Goal: Task Accomplishment & Management: Manage account settings

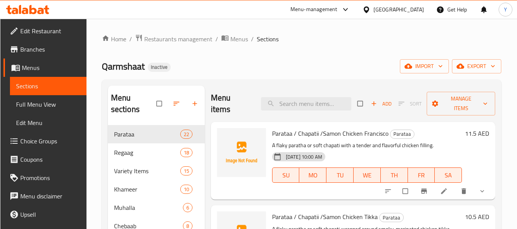
click at [409, 8] on div "[GEOGRAPHIC_DATA]" at bounding box center [398, 9] width 50 height 8
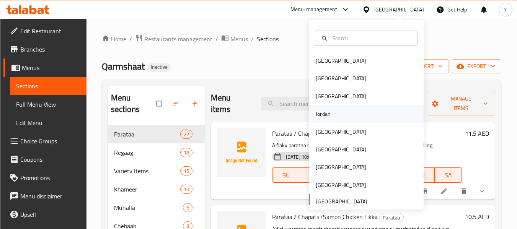
click at [350, 112] on div "Jordan" at bounding box center [366, 114] width 115 height 18
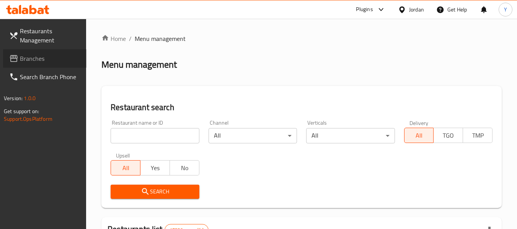
click at [56, 57] on span "Branches" at bounding box center [50, 58] width 60 height 9
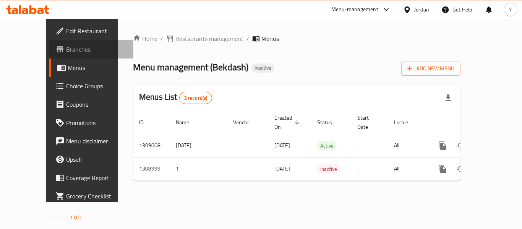
click at [66, 50] on span "Branches" at bounding box center [96, 49] width 61 height 9
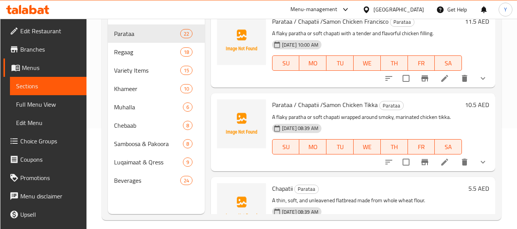
scroll to position [101, 0]
click at [37, 61] on link "Menus" at bounding box center [44, 68] width 83 height 18
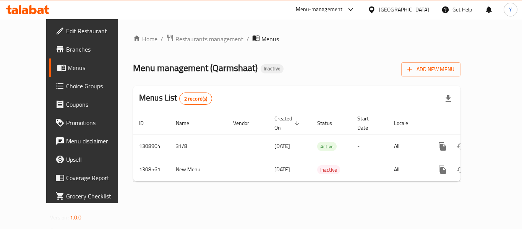
click at [317, 203] on div "Home / Restaurants management / Menus Menu management ( Qarmshaat ) Inactive Ad…" at bounding box center [297, 111] width 358 height 184
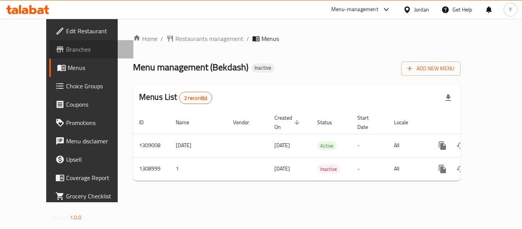
click at [66, 52] on span "Branches" at bounding box center [96, 49] width 61 height 9
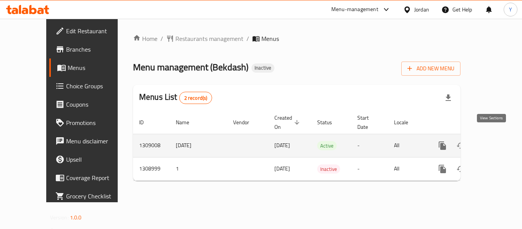
click at [493, 141] on icon "enhanced table" at bounding box center [497, 145] width 9 height 9
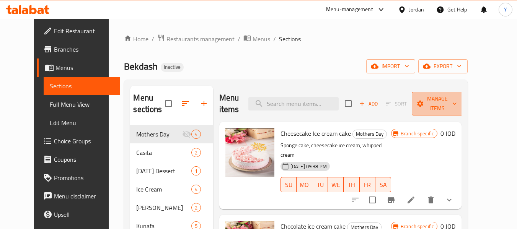
click at [457, 109] on span "Manage items" at bounding box center [437, 103] width 39 height 19
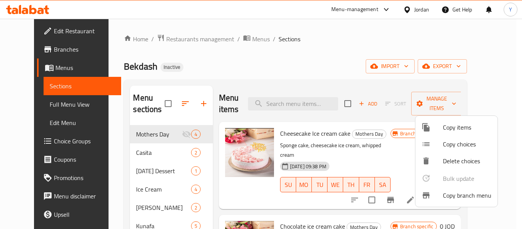
click at [433, 68] on div at bounding box center [261, 114] width 522 height 229
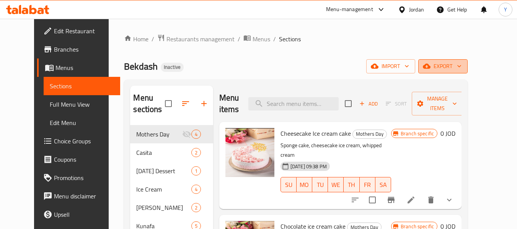
click at [430, 70] on icon "button" at bounding box center [427, 66] width 8 height 8
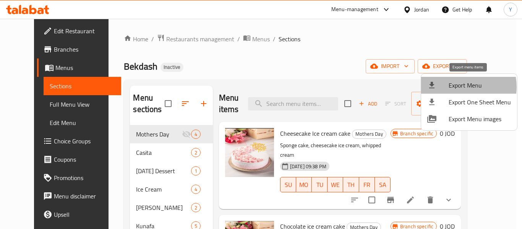
click at [459, 87] on span "Export Menu" at bounding box center [480, 85] width 62 height 9
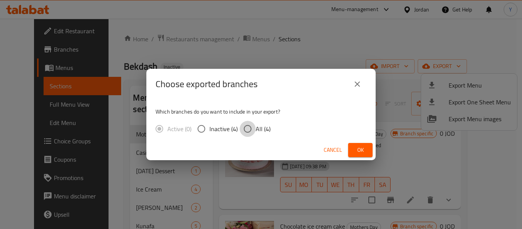
click at [247, 126] on input "All (4)" at bounding box center [248, 129] width 16 height 16
radio input "true"
click at [363, 152] on span "Ok" at bounding box center [361, 150] width 12 height 10
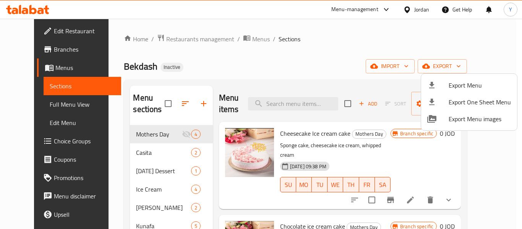
click at [418, 13] on div at bounding box center [261, 114] width 522 height 229
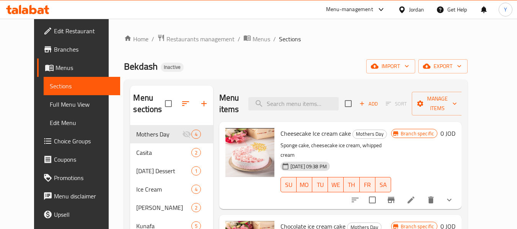
click at [418, 13] on div "Jordan" at bounding box center [416, 9] width 15 height 8
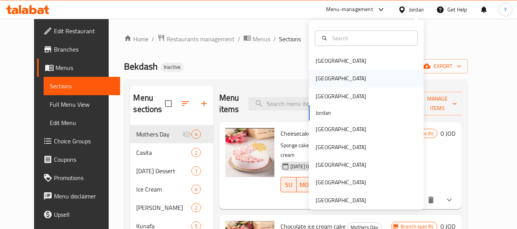
click at [375, 82] on div "Egypt" at bounding box center [366, 79] width 115 height 18
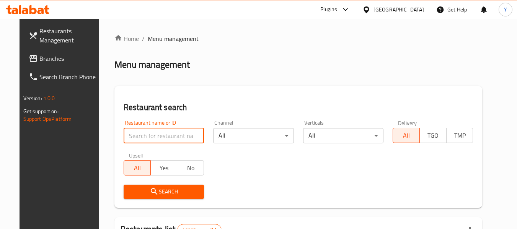
click at [190, 137] on input "search" at bounding box center [164, 135] width 80 height 15
paste input "Slice & Shake"
type input "Slice & Shake"
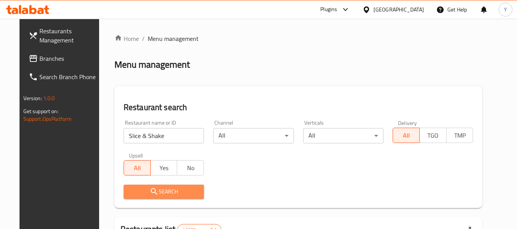
click at [171, 195] on span "Search" at bounding box center [164, 192] width 68 height 10
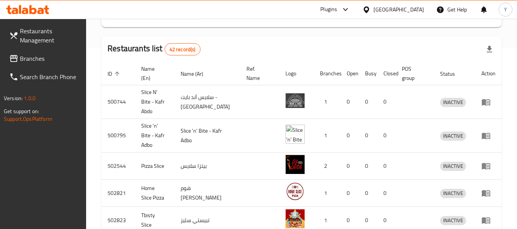
scroll to position [179, 0]
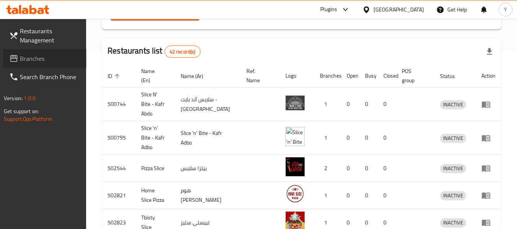
click at [59, 55] on span "Branches" at bounding box center [50, 58] width 60 height 9
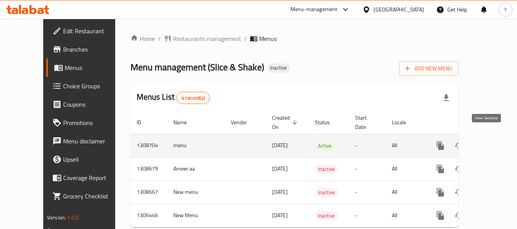
click at [491, 141] on icon "enhanced table" at bounding box center [495, 145] width 9 height 9
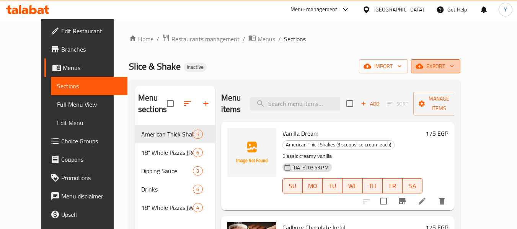
click at [454, 64] on span "export" at bounding box center [435, 67] width 37 height 10
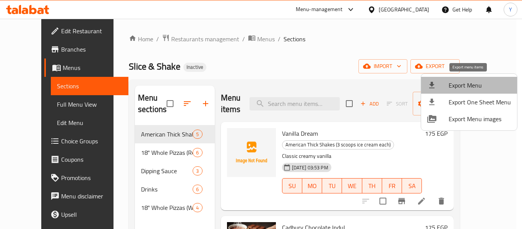
click at [470, 81] on span "Export Menu" at bounding box center [480, 85] width 62 height 9
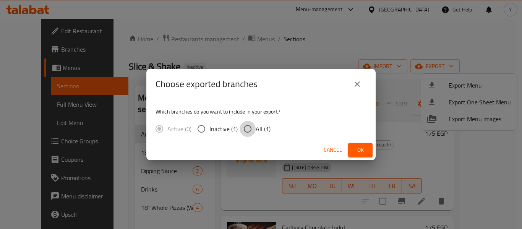
click at [253, 129] on input "All (1)" at bounding box center [248, 129] width 16 height 16
radio input "true"
click at [361, 153] on span "Ok" at bounding box center [361, 150] width 12 height 10
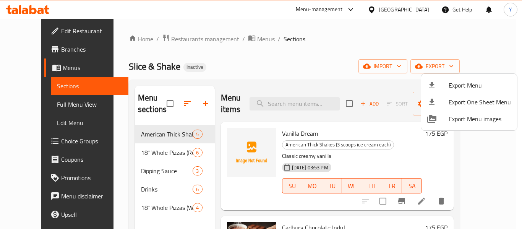
click at [34, 104] on div at bounding box center [261, 114] width 522 height 229
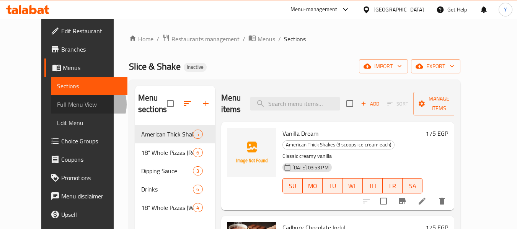
click at [57, 104] on span "Full Menu View" at bounding box center [89, 104] width 65 height 9
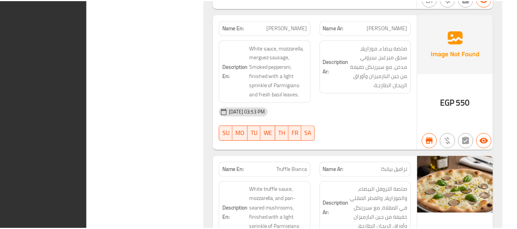
scroll to position [2978, 0]
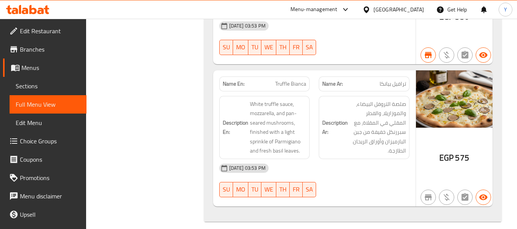
click at [34, 63] on span "Menus" at bounding box center [50, 67] width 59 height 9
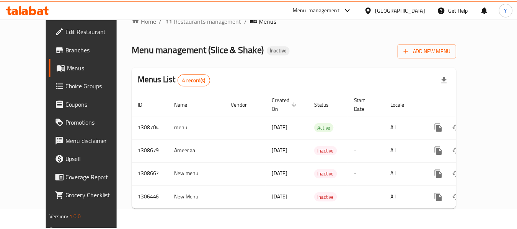
scroll to position [12, 0]
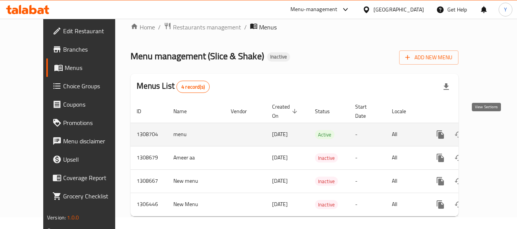
click at [486, 125] on link "enhanced table" at bounding box center [495, 134] width 18 height 18
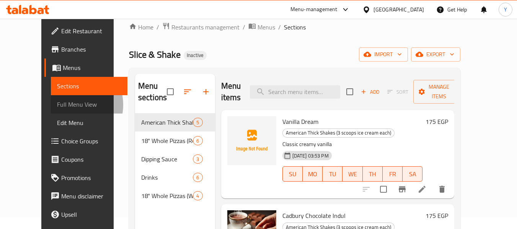
click at [57, 105] on span "Full Menu View" at bounding box center [89, 104] width 65 height 9
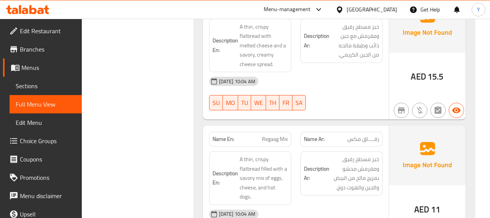
scroll to position [8297, 0]
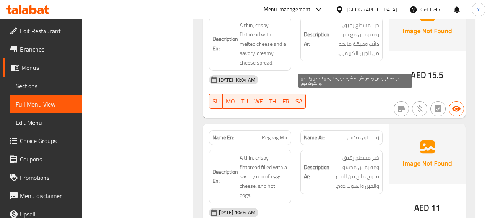
click at [363, 153] on span "خبز مسطح رقيق ومقرمش محشو بمزيج مالح من البيض والجبن والهوت دوج." at bounding box center [355, 171] width 48 height 37
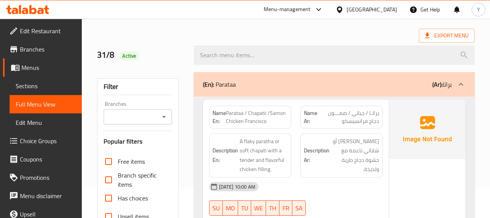
scroll to position [0, 0]
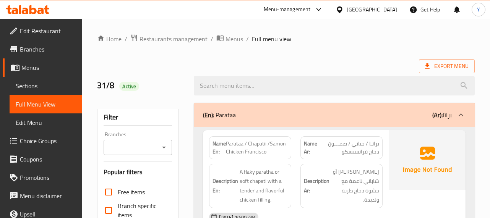
click at [368, 156] on span "براتـا / جباتي / صمـــون دجاج فرانسيسكو" at bounding box center [348, 148] width 61 height 16
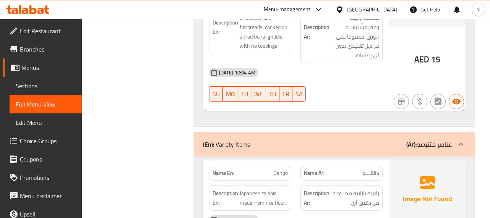
scroll to position [8866, 0]
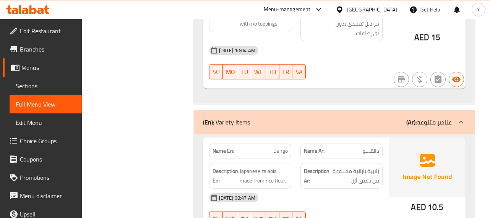
click at [316, 189] on div "31-08-2025 08:47 AM" at bounding box center [296, 198] width 183 height 18
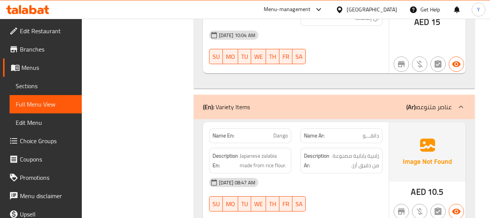
click at [355, 174] on div "31-08-2025 08:47 AM" at bounding box center [296, 183] width 183 height 18
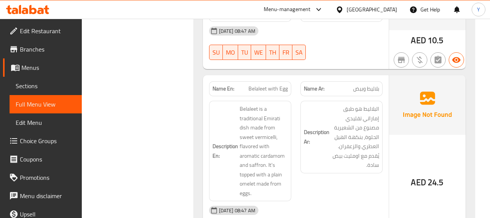
scroll to position [9035, 0]
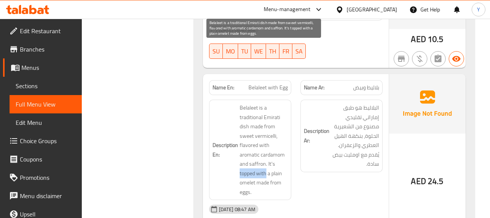
drag, startPoint x: 239, startPoint y: 113, endPoint x: 266, endPoint y: 116, distance: 27.3
click at [266, 116] on h6 "Description En: Belaleet is a traditional Emirati dish made from sweet vermicel…" at bounding box center [250, 150] width 75 height 94
copy span "topped with"
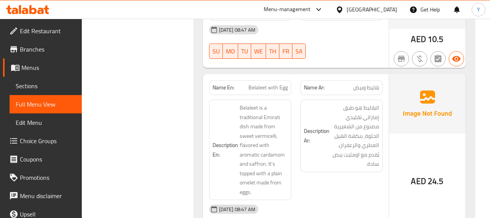
click at [340, 200] on div "31-08-2025 08:47 AM" at bounding box center [296, 209] width 183 height 18
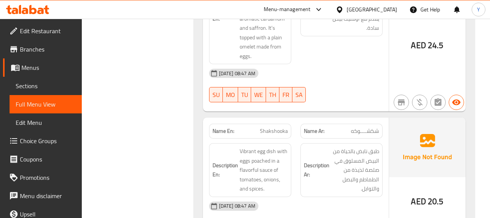
scroll to position [9172, 0]
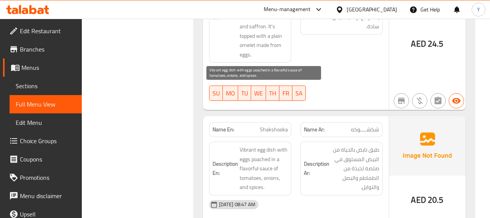
click at [264, 145] on span "Vibrant egg dish with eggs poached in a flavorful sauce of tomatoes, onions, an…" at bounding box center [264, 168] width 48 height 47
copy span "poached"
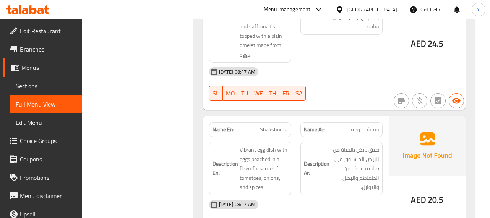
click at [363, 196] on div "31-08-2025 08:47 AM" at bounding box center [296, 205] width 183 height 18
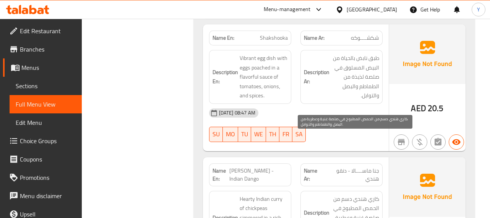
scroll to position [9279, 0]
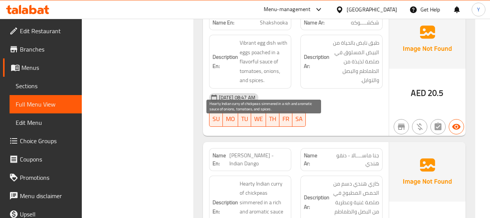
click at [253, 179] on span "Hearty Indian curry of chickpeas simmered in a rich and aromatic sauce of onion…" at bounding box center [264, 207] width 48 height 56
copy span "simmered"
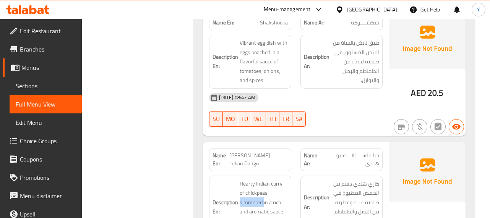
click at [405, 142] on img at bounding box center [427, 172] width 76 height 60
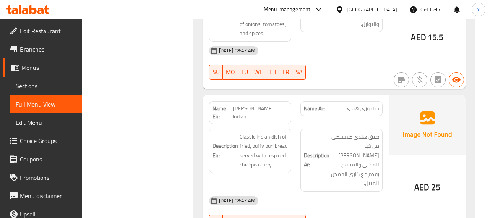
scroll to position [9478, 0]
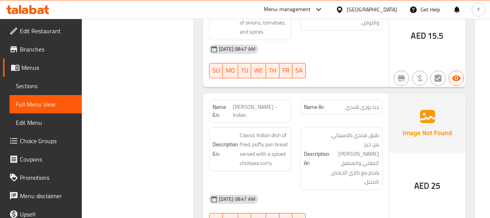
click at [383, 123] on div "Description Ar: طبق هندي كلاسيكي من خبز البوري المقلي والمنتفخ، يقدم مع كاري ال…" at bounding box center [341, 159] width 91 height 72
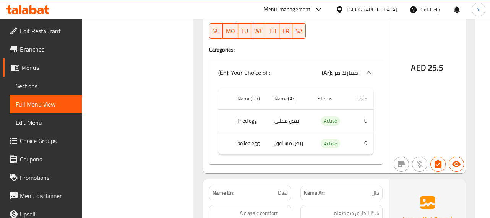
scroll to position [10213, 0]
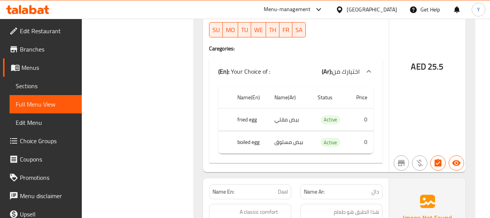
click at [308, 188] on strong "Name Ar:" at bounding box center [314, 192] width 21 height 8
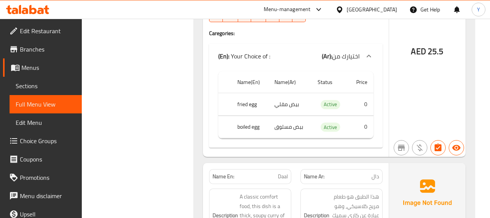
scroll to position [10243, 0]
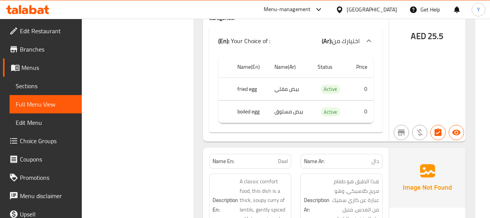
click at [319, 169] on div "Description Ar: هذا الطبق هو طعام مريح كلاسيكي، وهو عبارة عن كاري سميك من العدس…" at bounding box center [341, 205] width 91 height 72
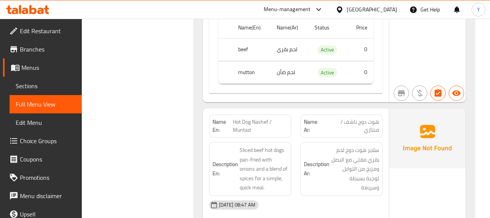
scroll to position [10825, 0]
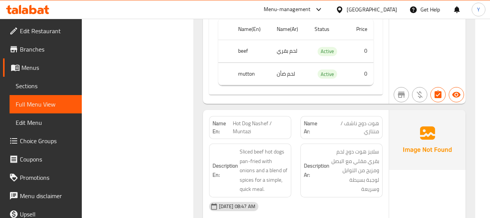
click at [354, 198] on div "31-08-2025 08:47 AM SU MO TU WE TH FR SA" at bounding box center [296, 219] width 183 height 43
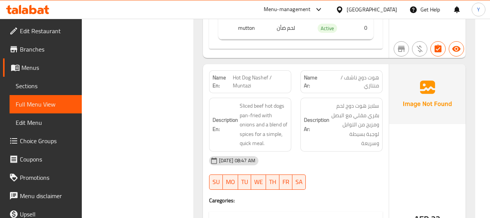
scroll to position [10855, 0]
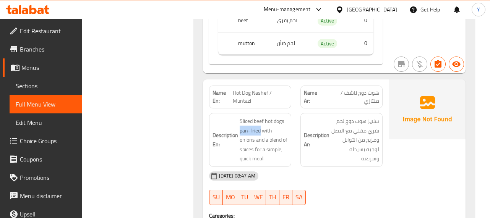
drag, startPoint x: 260, startPoint y: 54, endPoint x: 239, endPoint y: 53, distance: 21.8
click at [239, 117] on h6 "Description En: Sliced beef hot dogs pan-fried with onions and a blend of spice…" at bounding box center [250, 140] width 75 height 47
copy span "pan-fried"
click at [429, 97] on div "AED 22" at bounding box center [427, 215] width 76 height 270
click at [369, 167] on div "31-08-2025 08:47 AM SU MO TU WE TH FR SA" at bounding box center [296, 188] width 183 height 43
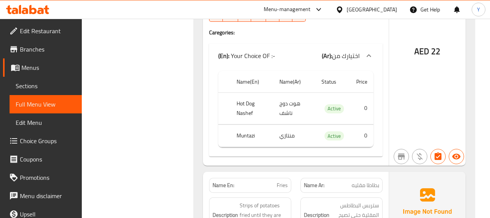
scroll to position [11054, 0]
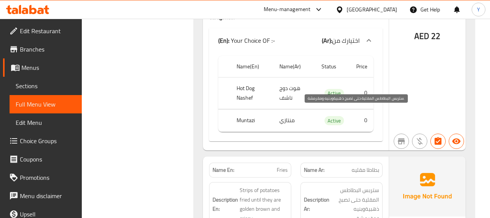
click at [346, 186] on span "ستربس البطاطس المقلية حتى تصبح ذهبيةوبنيه ومقرمشة." at bounding box center [355, 204] width 48 height 37
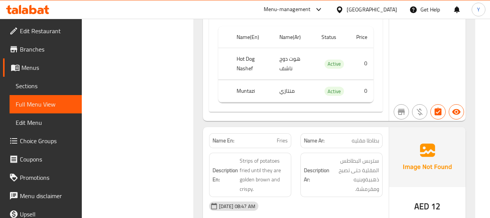
scroll to position [11085, 0]
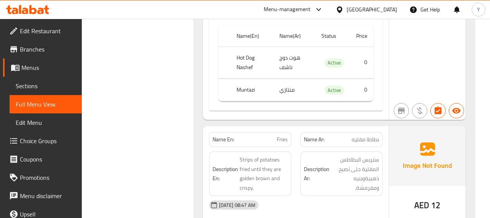
click at [342, 196] on div "31-08-2025 08:47 AM" at bounding box center [296, 205] width 183 height 18
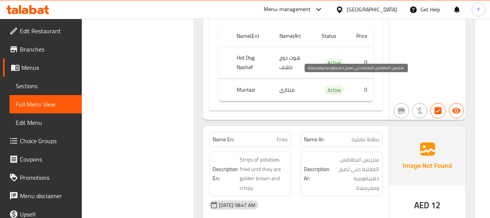
click at [356, 155] on span "ستربس البطاطس المقلية حتى تصبح ذهبيةوبنيه ومقرمشة." at bounding box center [355, 173] width 48 height 37
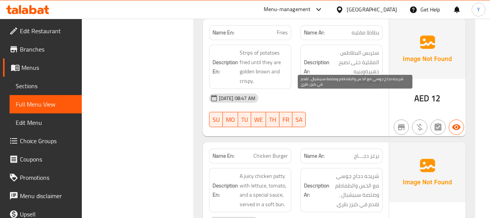
scroll to position [11207, 0]
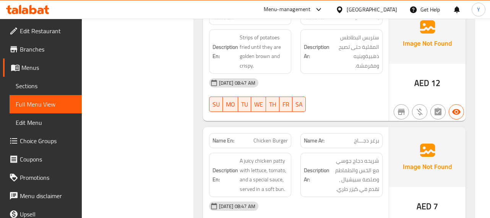
click at [291, 148] on div "Description En: A juicy chicken patty with lettuce, tomato, and a special sauce…" at bounding box center [250, 175] width 91 height 54
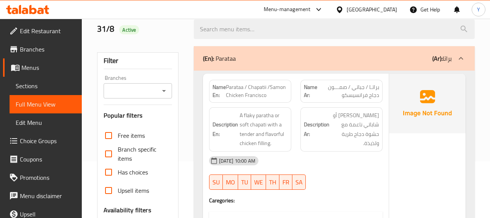
scroll to position [79, 0]
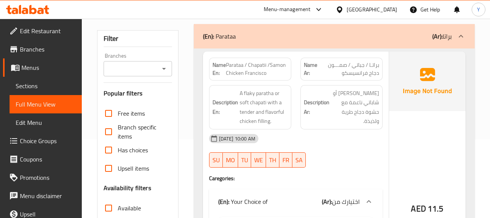
click at [239, 65] on span "Parataa / Chapatii /Samon Chicken Francisco" at bounding box center [257, 69] width 62 height 16
copy span "Parataa"
click at [416, 144] on div "AED 11.5" at bounding box center [427, 189] width 76 height 274
click at [434, 124] on div "AED 11.5" at bounding box center [427, 189] width 76 height 274
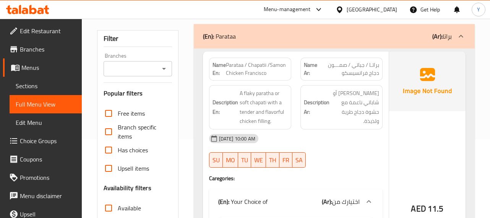
click at [267, 81] on div "Description En: A flaky paratha or soft chapati with a tender and flavorful chi…" at bounding box center [250, 108] width 91 height 54
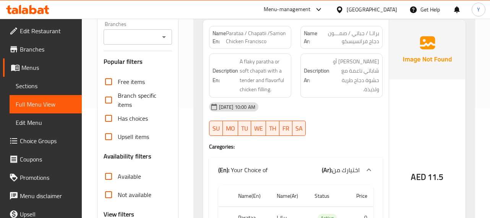
scroll to position [94, 0]
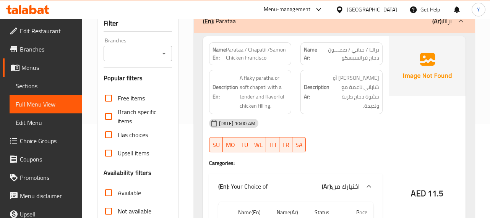
click at [251, 60] on span "Parataa / Chapatii /Samon Chicken Francisco" at bounding box center [257, 54] width 62 height 16
copy span "Francisco"
drag, startPoint x: 244, startPoint y: 59, endPoint x: 235, endPoint y: 49, distance: 13.3
click at [235, 49] on span "Parataa / Chapatii /Samon Chicken Francisco" at bounding box center [257, 54] width 62 height 16
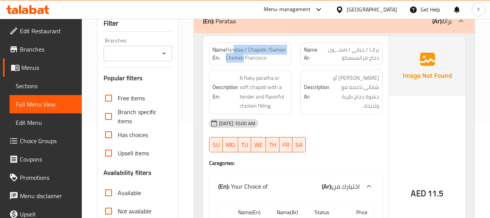
copy span "ataa / Chapatii /Samon Chicken"
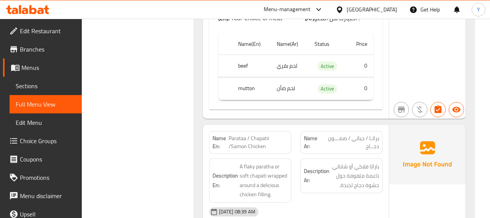
scroll to position [39, 0]
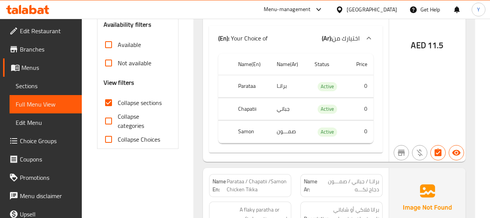
scroll to position [283, 0]
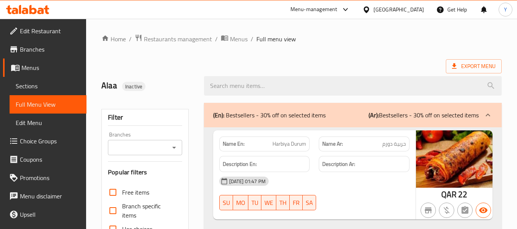
click at [412, 10] on div "Qatar" at bounding box center [398, 9] width 50 height 8
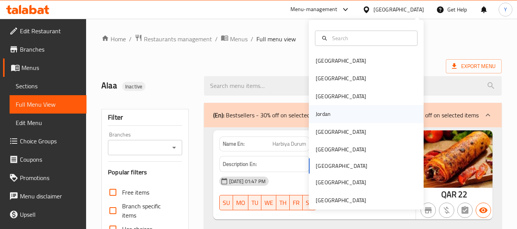
click at [336, 119] on div "Jordan" at bounding box center [366, 114] width 115 height 18
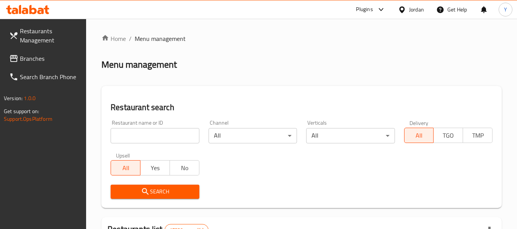
click at [170, 138] on input "search" at bounding box center [155, 135] width 88 height 15
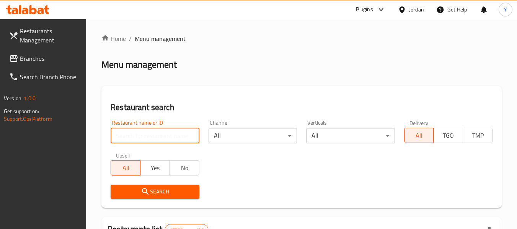
paste input "758191"
type input "758191"
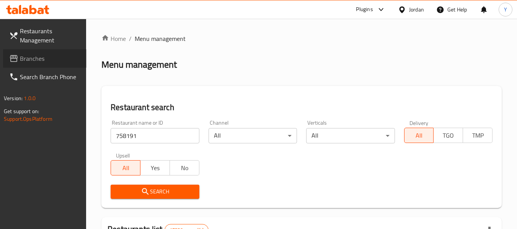
click at [59, 64] on link "Branches" at bounding box center [44, 58] width 83 height 18
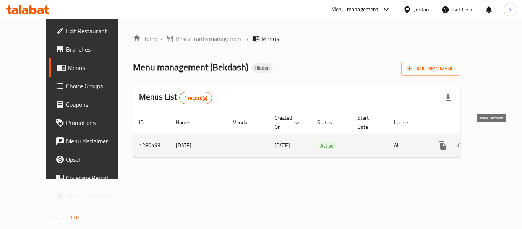
click at [496, 137] on link "enhanced table" at bounding box center [498, 146] width 18 height 18
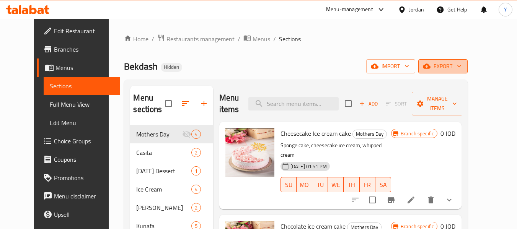
click at [463, 63] on icon "button" at bounding box center [459, 66] width 8 height 8
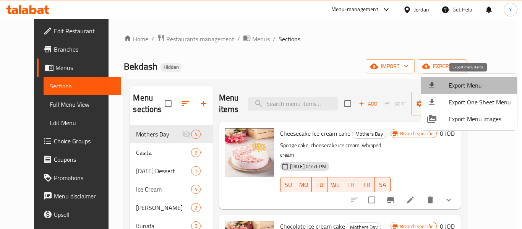
click at [472, 85] on span "Export Menu" at bounding box center [480, 85] width 62 height 9
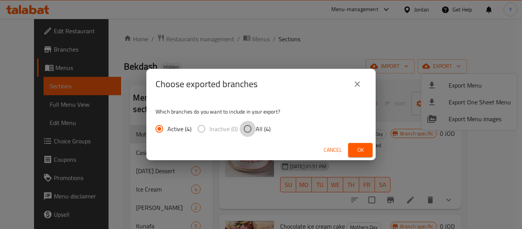
click at [252, 131] on input "All (4)" at bounding box center [248, 129] width 16 height 16
radio input "true"
click at [358, 151] on span "Ok" at bounding box center [361, 150] width 12 height 10
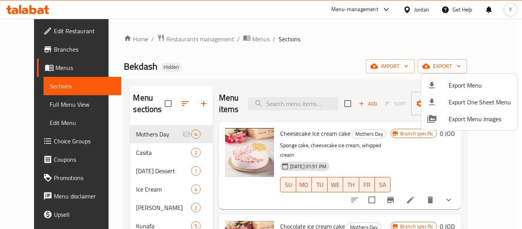
click at [36, 53] on div at bounding box center [261, 114] width 522 height 229
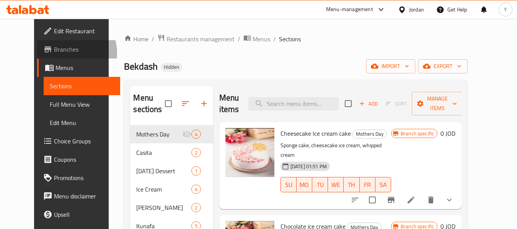
click at [54, 53] on span "Branches" at bounding box center [84, 49] width 60 height 9
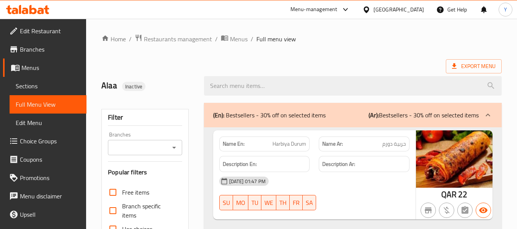
click at [415, 8] on div "Qatar" at bounding box center [398, 9] width 50 height 8
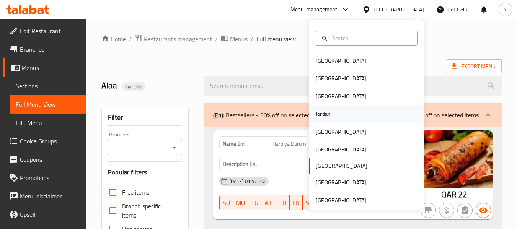
click at [338, 116] on div "Jordan" at bounding box center [366, 114] width 115 height 18
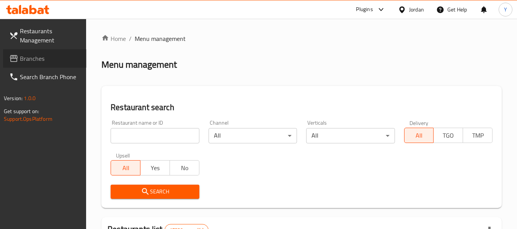
click at [75, 56] on span "Branches" at bounding box center [50, 58] width 60 height 9
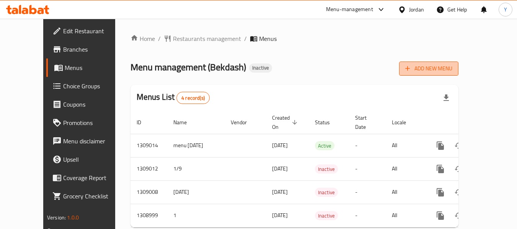
click at [452, 68] on span "Add New Menu" at bounding box center [428, 69] width 47 height 10
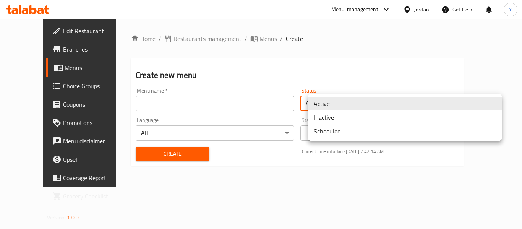
click at [359, 104] on body "​ Menu-management Jordan Get Help Y Edit Restaurant Branches Menus Choice Group…" at bounding box center [261, 124] width 522 height 210
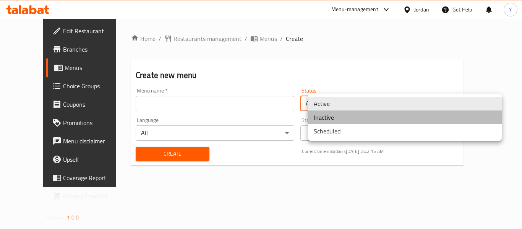
click at [347, 121] on li "Inactive" at bounding box center [405, 118] width 195 height 14
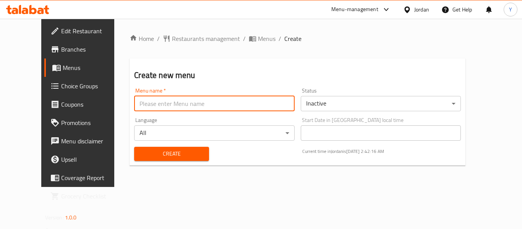
click at [270, 103] on input "text" at bounding box center [214, 103] width 161 height 15
type input "updated "yassmin""
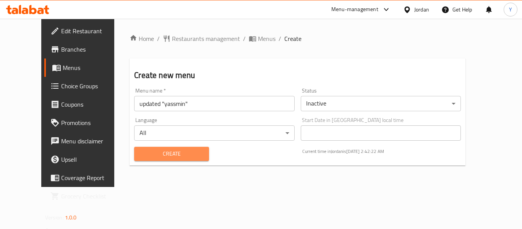
click at [146, 155] on span "Create" at bounding box center [171, 154] width 63 height 10
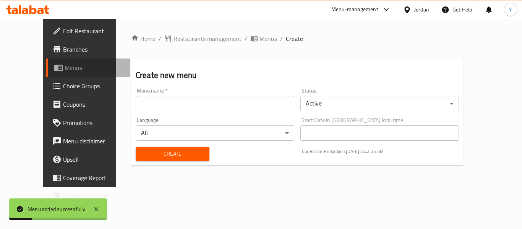
click at [65, 66] on span "Menus" at bounding box center [95, 67] width 60 height 9
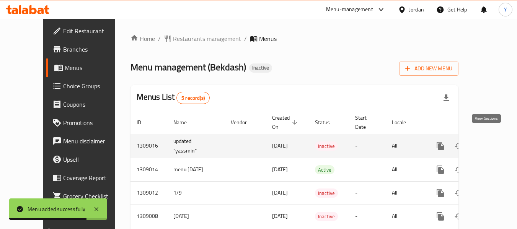
click at [491, 142] on icon "enhanced table" at bounding box center [495, 146] width 9 height 9
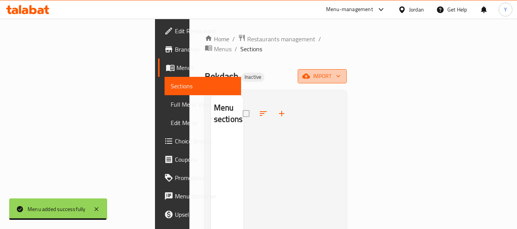
click at [347, 69] on button "import" at bounding box center [322, 76] width 49 height 14
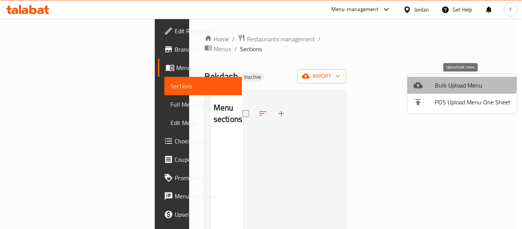
click at [451, 82] on span "Bulk Upload Menu" at bounding box center [473, 85] width 76 height 9
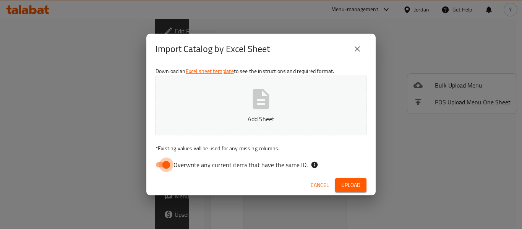
click at [161, 163] on input "Overwrite any current items that have the same ID." at bounding box center [167, 165] width 44 height 15
checkbox input "false"
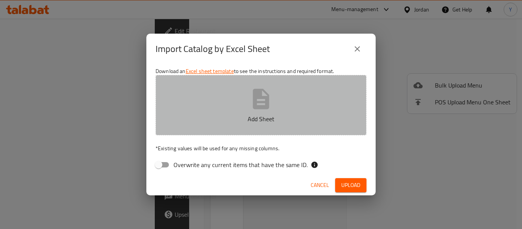
click at [238, 114] on button "Add Sheet" at bounding box center [261, 105] width 211 height 60
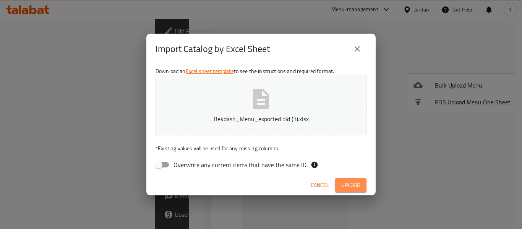
click at [349, 185] on span "Upload" at bounding box center [351, 186] width 19 height 10
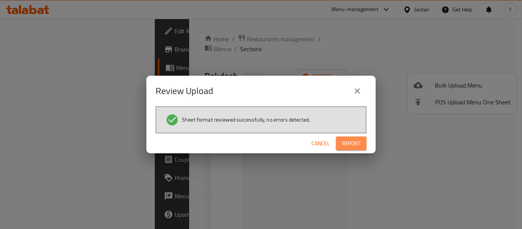
click at [354, 145] on span "Import" at bounding box center [351, 144] width 18 height 10
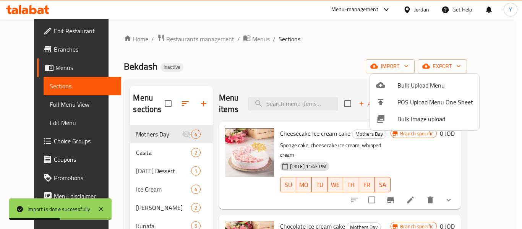
click at [303, 85] on div at bounding box center [261, 114] width 522 height 229
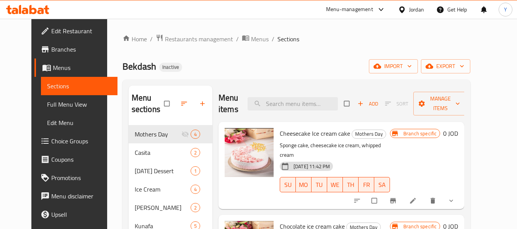
click at [464, 66] on span "export" at bounding box center [445, 67] width 37 height 10
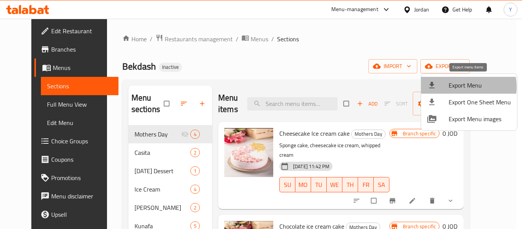
click at [460, 86] on span "Export Menu" at bounding box center [480, 85] width 62 height 9
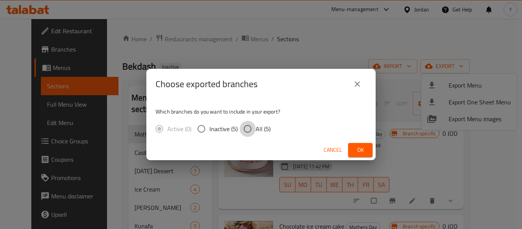
click at [252, 130] on input "All (5)" at bounding box center [248, 129] width 16 height 16
radio input "true"
click at [360, 154] on span "Ok" at bounding box center [361, 150] width 12 height 10
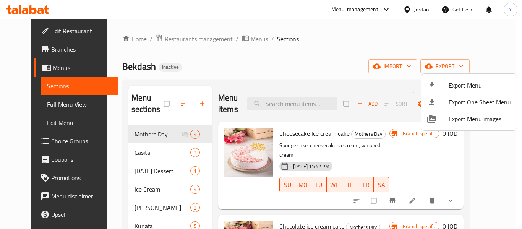
click at [371, 47] on div at bounding box center [261, 114] width 522 height 229
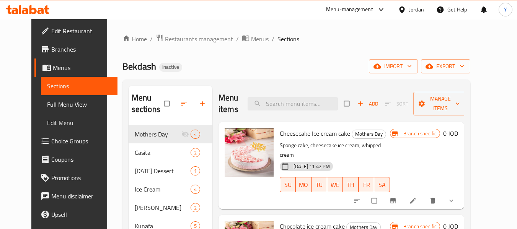
click at [371, 47] on div "Home / Restaurants management / Menus / Sections Bekdash Inactive import export…" at bounding box center [296, 231] width 348 height 394
click at [53, 68] on span "Menus" at bounding box center [82, 67] width 59 height 9
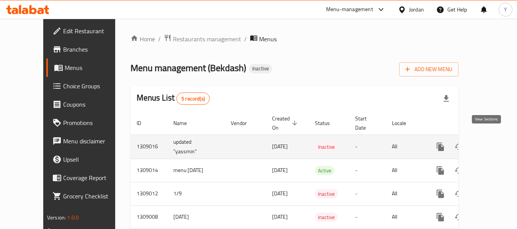
click at [491, 142] on icon "enhanced table" at bounding box center [495, 146] width 9 height 9
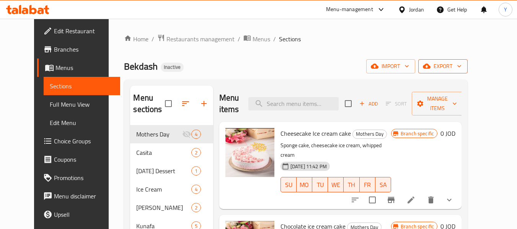
click at [461, 67] on span "export" at bounding box center [442, 67] width 37 height 10
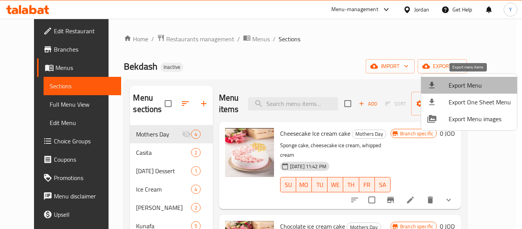
click at [472, 84] on span "Export Menu" at bounding box center [480, 85] width 62 height 9
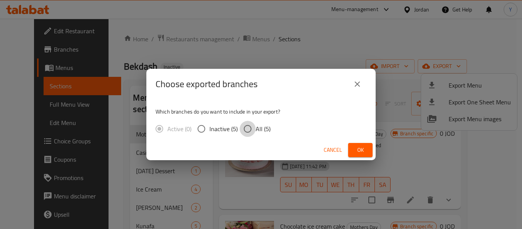
click at [254, 127] on input "All (5)" at bounding box center [248, 129] width 16 height 16
radio input "true"
click at [361, 151] on span "Ok" at bounding box center [361, 150] width 12 height 10
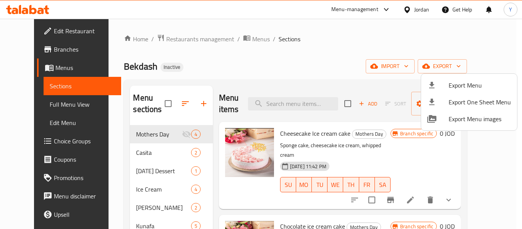
click at [309, 81] on div at bounding box center [261, 114] width 522 height 229
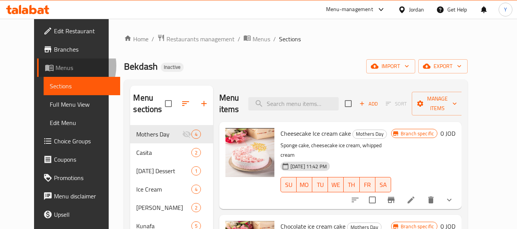
click at [55, 66] on span "Menus" at bounding box center [84, 67] width 59 height 9
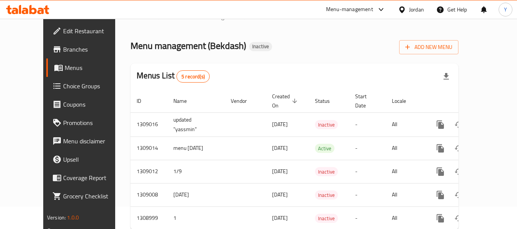
scroll to position [24, 0]
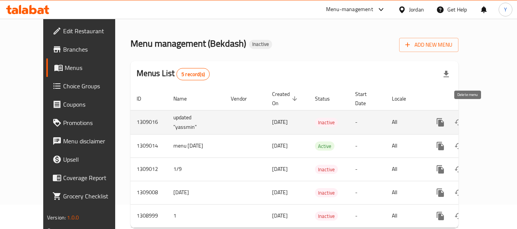
click at [474, 119] on icon "enhanced table" at bounding box center [476, 122] width 5 height 7
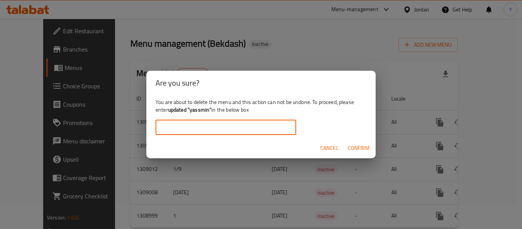
click at [275, 125] on input "text" at bounding box center [226, 127] width 141 height 15
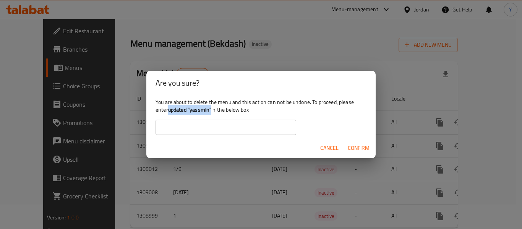
drag, startPoint x: 169, startPoint y: 109, endPoint x: 213, endPoint y: 109, distance: 43.2
click at [213, 109] on div "You are about to delete the menu and this action can not be undone. To proceed,…" at bounding box center [260, 116] width 229 height 43
copy b "updated "yassmin""
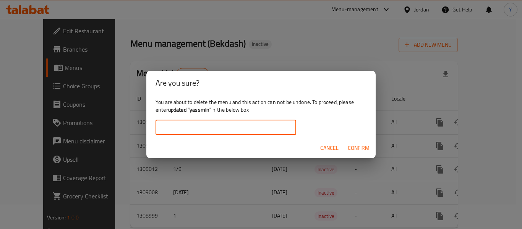
click at [198, 132] on input "text" at bounding box center [226, 127] width 141 height 15
paste input "updated "yassmin""
type input "updated "yassmin""
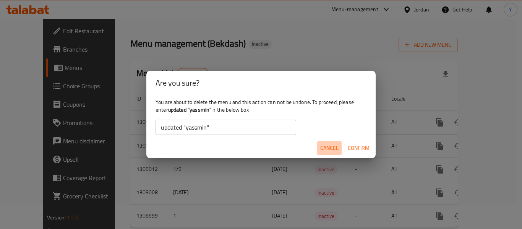
click at [329, 147] on span "Cancel" at bounding box center [329, 148] width 18 height 10
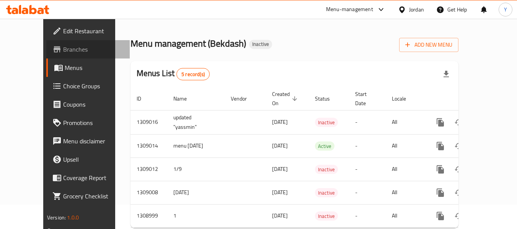
click at [63, 51] on span "Branches" at bounding box center [93, 49] width 60 height 9
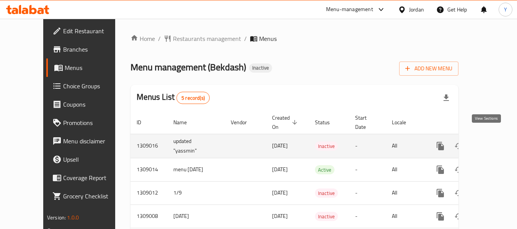
click at [491, 142] on icon "enhanced table" at bounding box center [495, 146] width 9 height 9
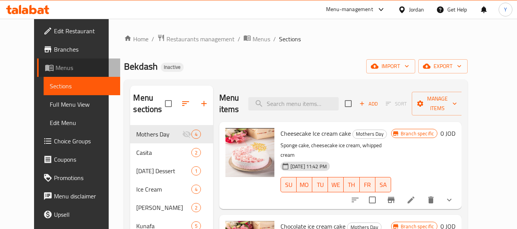
click at [68, 68] on span "Menus" at bounding box center [84, 67] width 59 height 9
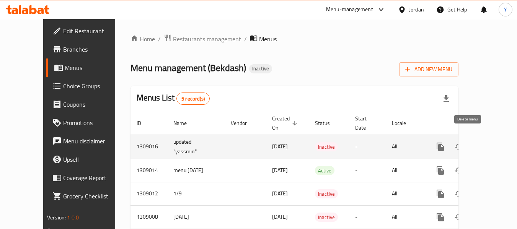
click at [474, 143] on icon "enhanced table" at bounding box center [476, 146] width 5 height 7
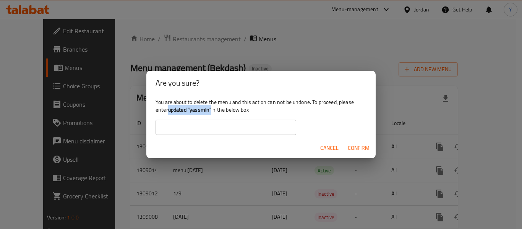
drag, startPoint x: 212, startPoint y: 108, endPoint x: 170, endPoint y: 109, distance: 42.1
click at [170, 109] on b "updated "yassmin"" at bounding box center [190, 110] width 44 height 10
copy b "updated "yassmin""
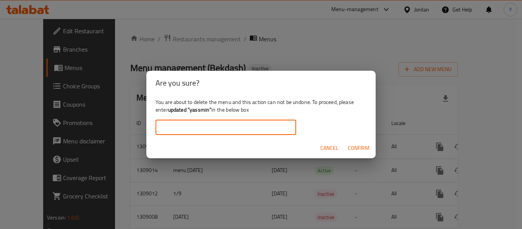
click at [175, 129] on input "text" at bounding box center [226, 127] width 141 height 15
paste input "updated "yassmin""
type input "updated "yassmin""
click at [362, 147] on span "Confirm" at bounding box center [359, 148] width 22 height 10
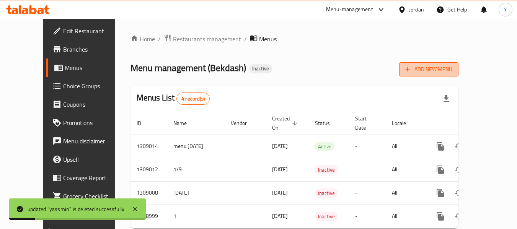
click at [452, 69] on span "Add New Menu" at bounding box center [428, 70] width 47 height 10
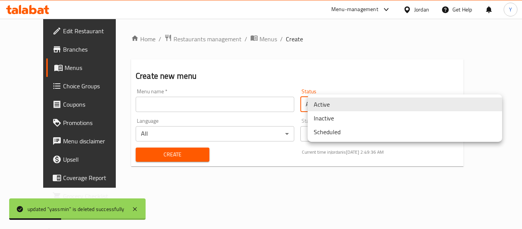
click at [357, 101] on body "updated "yassmin" is deleted successfully ​ Menu-management Jordan Get Help Y E…" at bounding box center [261, 124] width 522 height 210
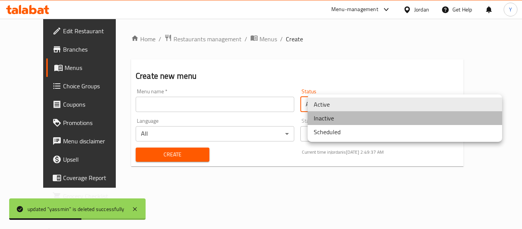
click at [342, 119] on li "Inactive" at bounding box center [405, 118] width 195 height 14
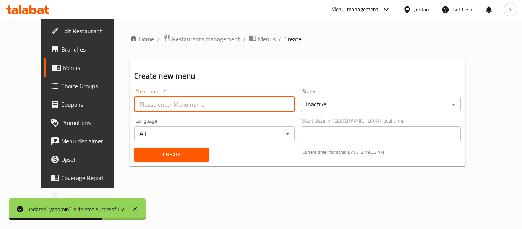
click at [285, 109] on input "text" at bounding box center [214, 104] width 161 height 15
click at [161, 106] on input "updated" at bounding box center [214, 104] width 161 height 15
click at [162, 106] on input "updated" at bounding box center [214, 104] width 161 height 15
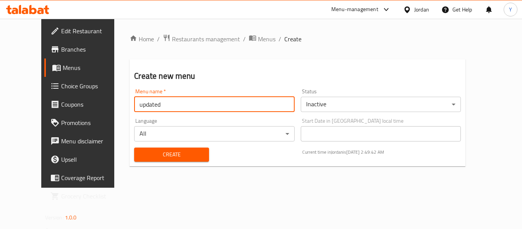
type input "updated "yassmin""
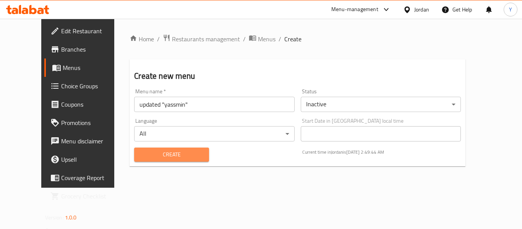
click at [162, 156] on span "Create" at bounding box center [171, 155] width 63 height 10
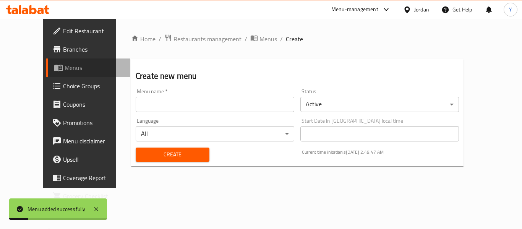
click at [65, 66] on span "Menus" at bounding box center [95, 67] width 60 height 9
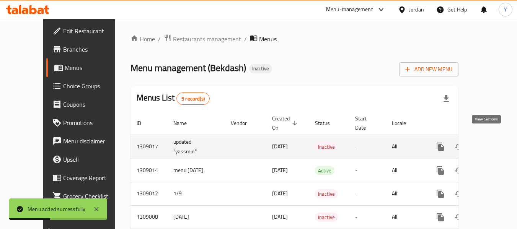
click at [491, 142] on icon "enhanced table" at bounding box center [495, 146] width 9 height 9
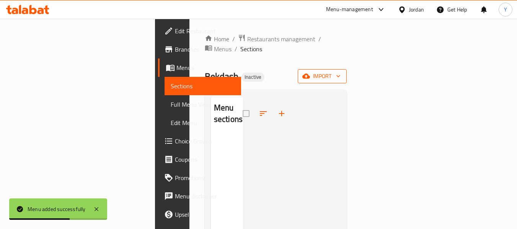
click at [340, 72] on span "import" at bounding box center [322, 77] width 37 height 10
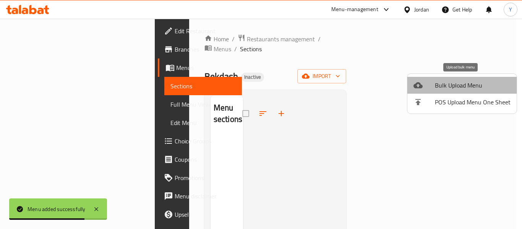
click at [463, 83] on span "Bulk Upload Menu" at bounding box center [473, 85] width 76 height 9
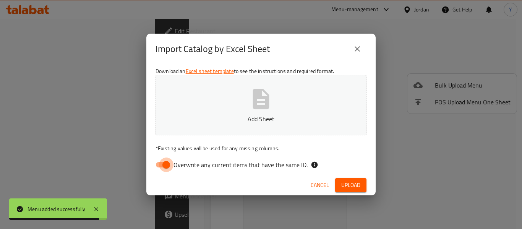
click at [169, 162] on input "Overwrite any current items that have the same ID." at bounding box center [167, 165] width 44 height 15
checkbox input "false"
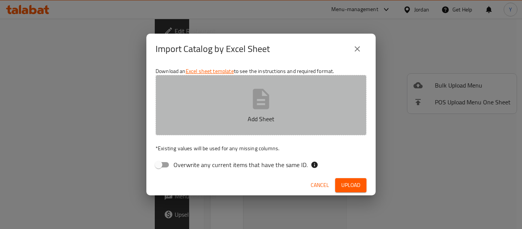
click at [261, 114] on p "Add Sheet" at bounding box center [261, 118] width 187 height 9
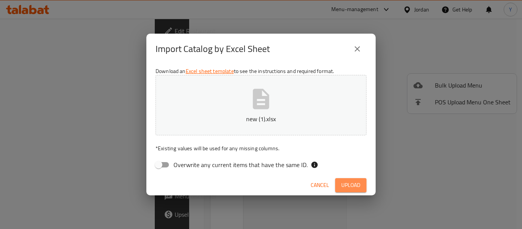
click at [353, 186] on span "Upload" at bounding box center [351, 186] width 19 height 10
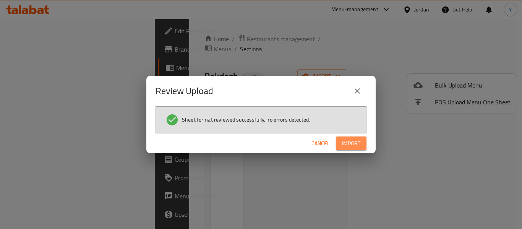
click at [358, 140] on span "Import" at bounding box center [351, 144] width 18 height 10
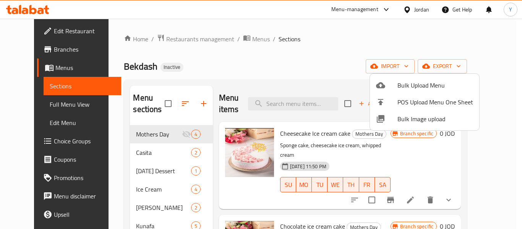
click at [313, 73] on div at bounding box center [261, 114] width 522 height 229
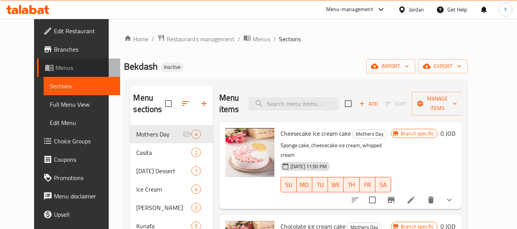
click at [55, 66] on span "Menus" at bounding box center [84, 67] width 59 height 9
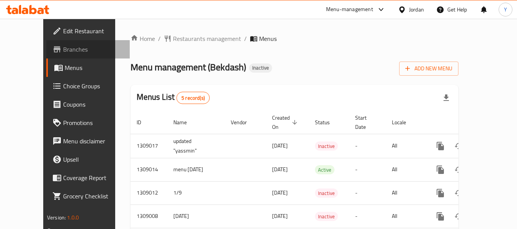
click at [63, 52] on span "Branches" at bounding box center [93, 49] width 60 height 9
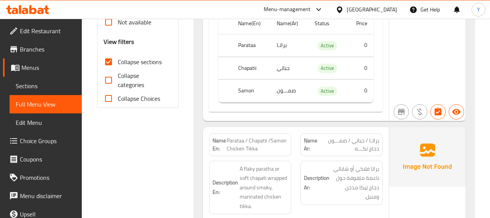
scroll to position [283, 0]
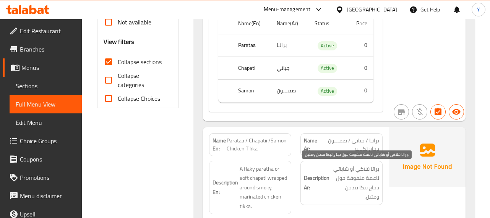
click at [353, 171] on span "براتا فلاكي أو شاباتي ناعمة ملفوفة حول دجاج تيكا مدخن ومتبل." at bounding box center [355, 182] width 48 height 37
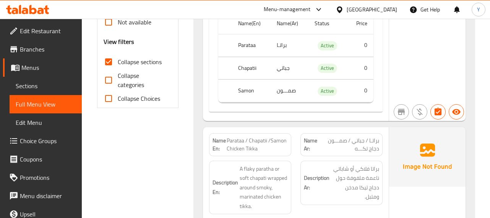
click at [375, 145] on span "براتـا / جباتي / صمـــون دجاج تكـــه" at bounding box center [349, 145] width 59 height 16
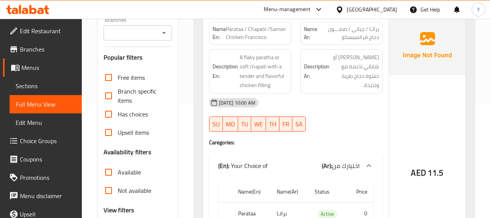
scroll to position [115, 0]
click at [364, 109] on div "[DATE] 10:00 AM" at bounding box center [296, 102] width 183 height 18
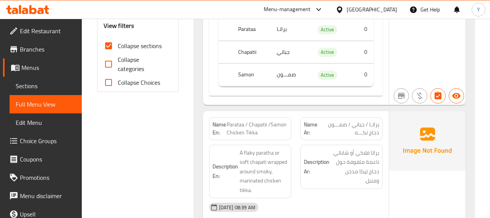
scroll to position [314, 0]
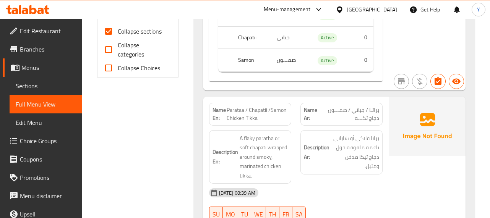
click at [268, 108] on span "Parataa / Chapatii /Samon Chicken Tikka" at bounding box center [257, 114] width 61 height 16
copy span "Parataa / Chapatii /Samon Chicken Tikka"
click at [392, 134] on img at bounding box center [427, 127] width 76 height 60
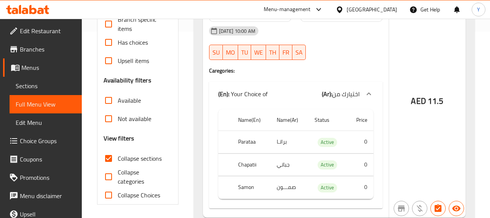
scroll to position [176, 0]
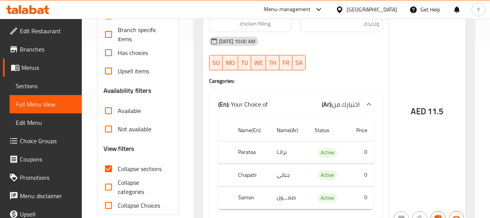
click at [440, 167] on div "AED 11.5" at bounding box center [427, 91] width 76 height 274
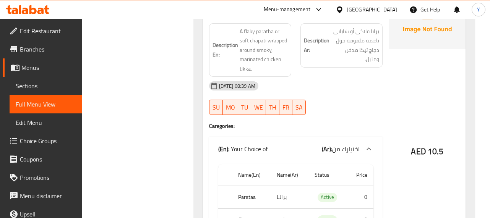
scroll to position [406, 0]
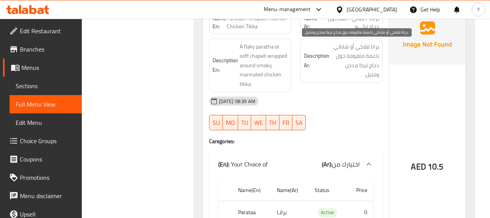
click at [366, 68] on span "براتا فلاكي أو شاباتي ناعمة ملفوفة حول دجاج تيكا مدخن ومتبل." at bounding box center [355, 60] width 48 height 37
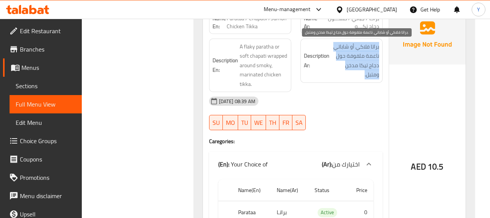
click at [366, 68] on span "براتا فلاكي أو شاباتي ناعمة ملفوفة حول دجاج تيكا مدخن ومتبل." at bounding box center [355, 60] width 48 height 37
copy div "براتا فلاكي أو شاباتي ناعمة ملفوفة حول دجاج تيكا مدخن ومتبل."
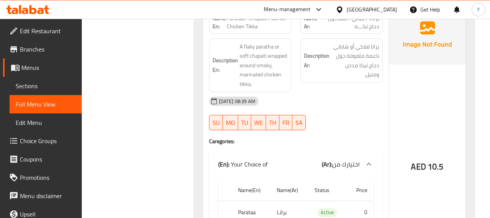
click at [324, 95] on div "[DATE] 08:39 AM" at bounding box center [296, 101] width 183 height 18
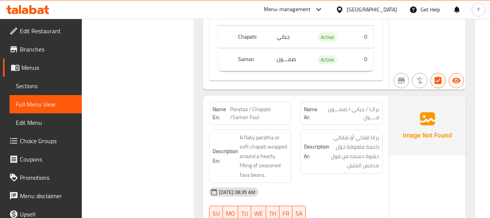
scroll to position [348, 0]
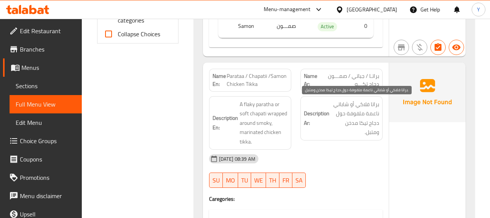
click at [347, 134] on span "براتا فلاكي أو شاباتي ناعمة ملفوفة حول دجاج تيكا مدخن ومتبل." at bounding box center [355, 118] width 48 height 37
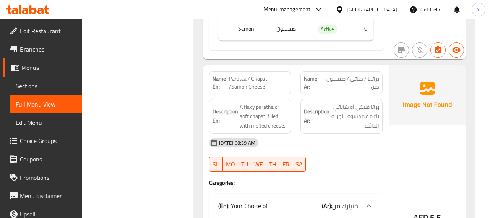
scroll to position [1021, 0]
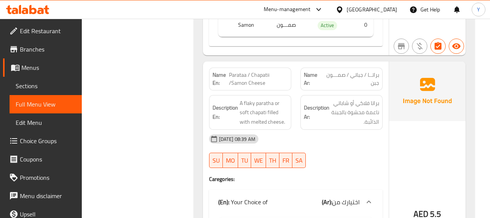
click at [360, 153] on div "31-08-2025 08:39 AM SU MO TU WE TH FR SA" at bounding box center [296, 151] width 183 height 43
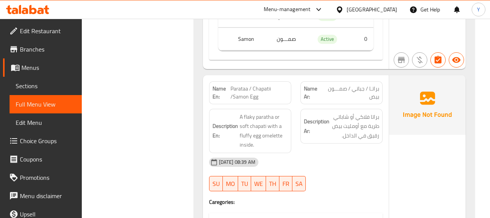
scroll to position [1281, 0]
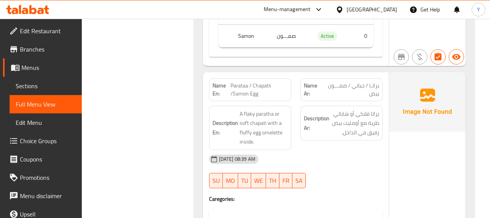
click at [348, 140] on div "Description Ar: براتا فلاكي أو شاباتي طرية مع أومليت بيض رقيق في الداخل." at bounding box center [341, 128] width 91 height 54
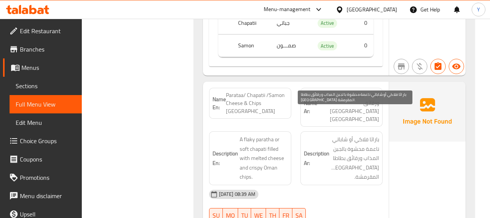
scroll to position [1847, 0]
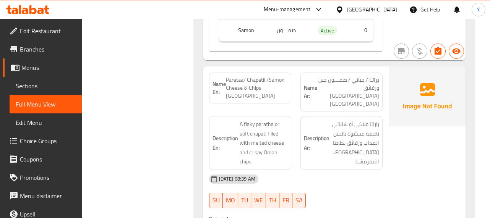
click at [366, 170] on div "31-08-2025 08:39 AM" at bounding box center [296, 179] width 183 height 18
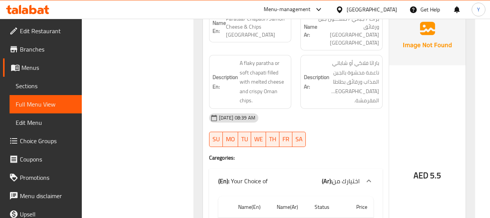
scroll to position [1924, 0]
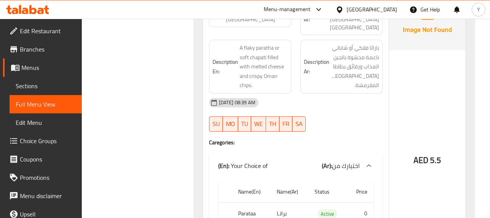
click at [425, 161] on div "AED 5.5" at bounding box center [427, 139] width 76 height 299
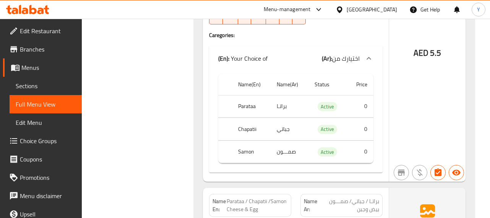
scroll to position [2046, 0]
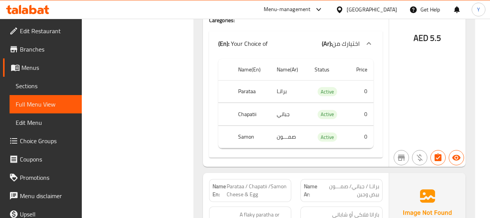
click at [412, 176] on img at bounding box center [427, 203] width 76 height 60
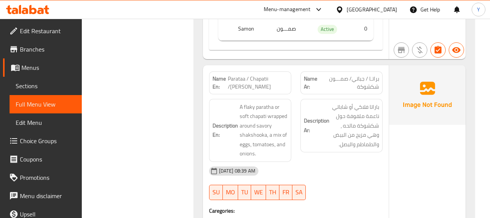
scroll to position [2459, 0]
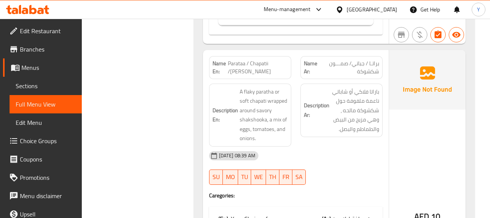
click at [361, 109] on div "Description Ar: باراتا فلاكي أو شاباتي ناعمة ملفوفة حول شكشوكة مالحه ، وهي مزيج…" at bounding box center [342, 111] width 82 height 54
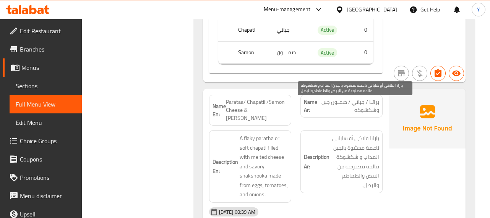
scroll to position [2735, 0]
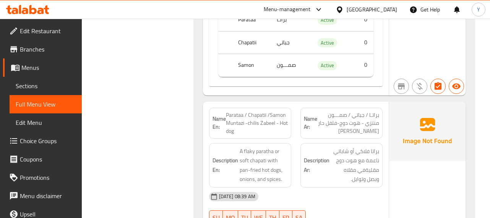
scroll to position [3025, 0]
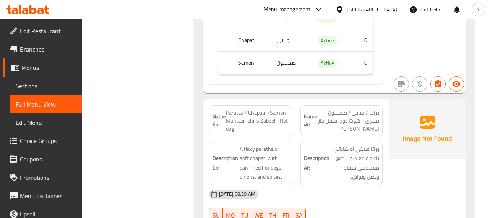
click at [341, 137] on div "Description Ar: براتا فلاكي أو شاباتي ناعمة مع هوت دوج مقليةفي مقلاه وبصل وتواب…" at bounding box center [341, 164] width 91 height 54
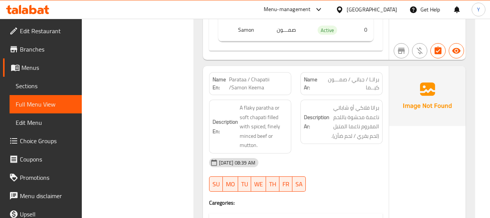
scroll to position [3362, 0]
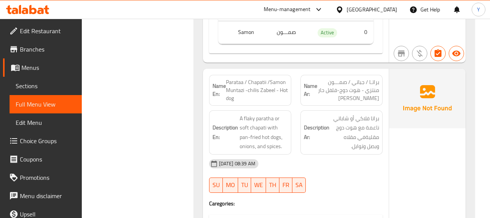
scroll to position [3041, 0]
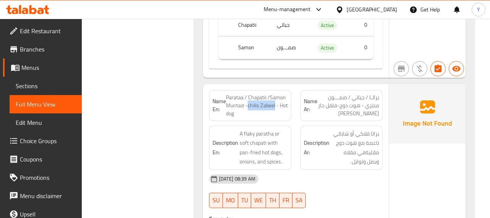
drag, startPoint x: 275, startPoint y: 72, endPoint x: 248, endPoint y: 72, distance: 27.5
click at [248, 94] on span "Parataa / Chapatii /Samon Muntazi -chilis Zabeel - Hot dog" at bounding box center [257, 106] width 62 height 24
copy span "chilis Zabeel"
click at [374, 170] on div "31-08-2025 08:39 AM" at bounding box center [296, 179] width 183 height 18
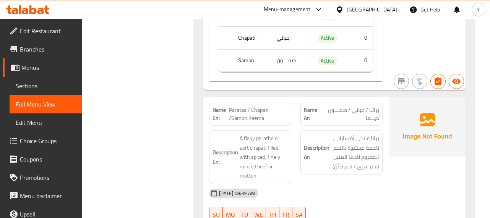
scroll to position [3331, 0]
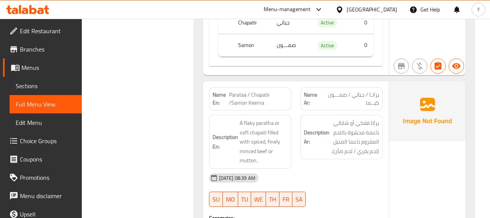
click at [372, 133] on div "Description Ar: براتا فلاكي أو شاباتي ناعمة محشوة باللحم المفروم ناعما المتبل (…" at bounding box center [341, 142] width 91 height 63
click at [369, 133] on div "Description Ar: براتا فلاكي أو شاباتي ناعمة محشوة باللحم المفروم ناعما المتبل (…" at bounding box center [341, 142] width 91 height 63
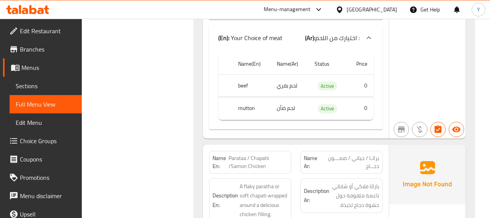
scroll to position [3683, 0]
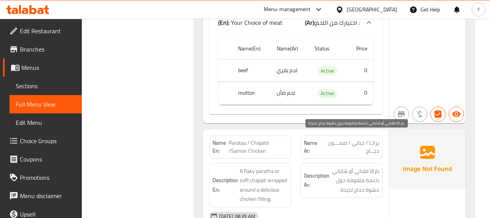
click at [353, 167] on span "باراثا فلاكي أو شاباتي ناعمة ملفوفة حول حشوة دجاج لذيذة." at bounding box center [355, 181] width 48 height 28
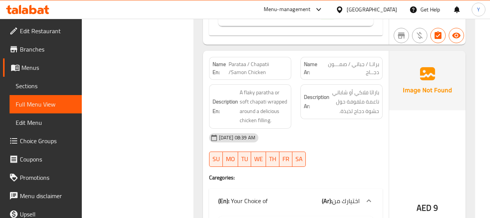
scroll to position [3760, 0]
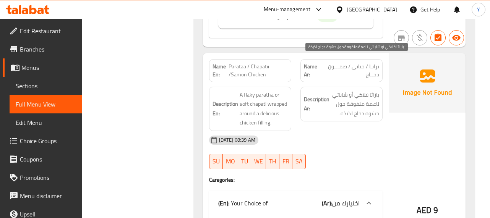
click at [373, 90] on span "باراثا فلاكي أو شاباتي ناعمة ملفوفة حول حشوة دجاج لذيذة." at bounding box center [355, 104] width 48 height 28
copy span "باراثا"
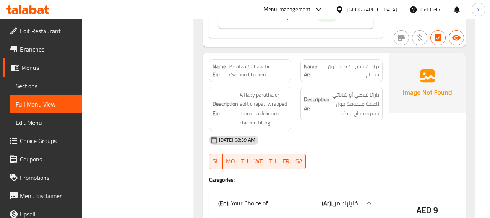
click at [353, 131] on div "31-08-2025 08:39 AM" at bounding box center [296, 140] width 183 height 18
click at [382, 89] on div "Description Ar: باراثا فلاكي أو شاباتي ناعمة ملفوفة حول حشوة دجاج لذيذة." at bounding box center [341, 109] width 91 height 54
click at [420, 87] on div "AED 9" at bounding box center [427, 190] width 76 height 274
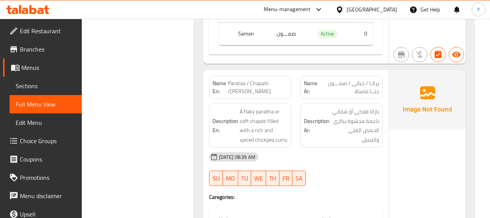
scroll to position [4907, 0]
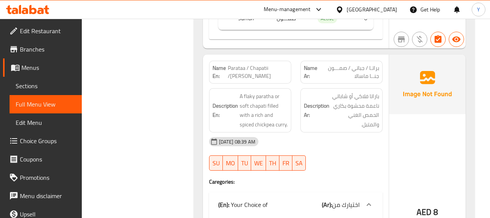
click at [382, 91] on div "Description Ar: باراتا فلاكي أو شاباتي ناعمة محشوة بكاري الحمص الغني والمتبل." at bounding box center [342, 110] width 82 height 44
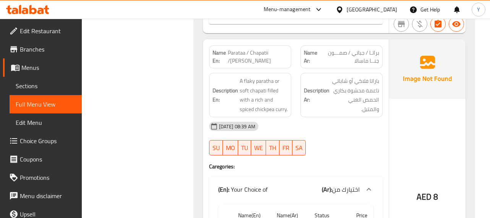
click at [428, 125] on div "AED 8" at bounding box center [427, 176] width 76 height 274
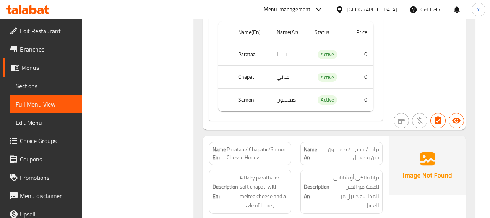
scroll to position [5121, 0]
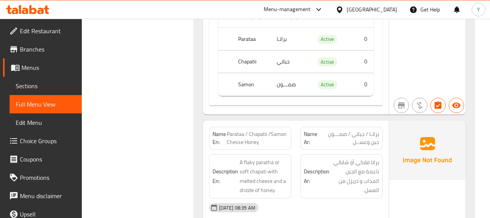
click at [353, 199] on div "31-08-2025 08:39 AM" at bounding box center [296, 208] width 183 height 18
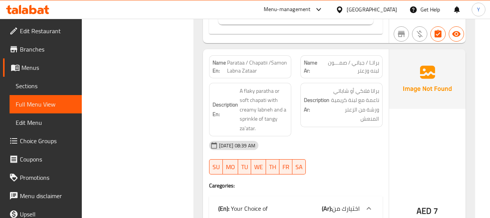
scroll to position [5488, 0]
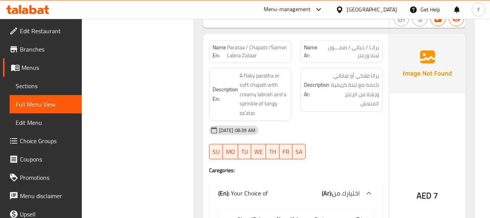
click at [389, 68] on div "AED 7" at bounding box center [427, 175] width 76 height 283
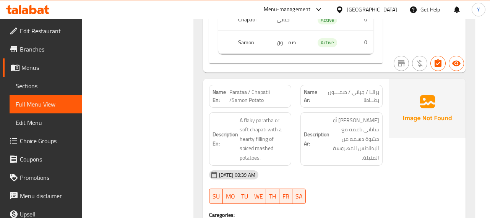
scroll to position [5748, 0]
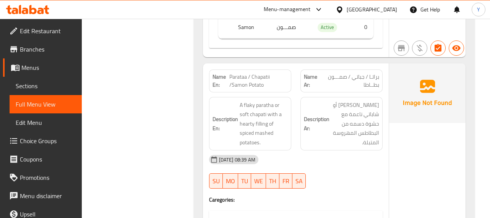
click at [384, 184] on div at bounding box center [341, 188] width 91 height 9
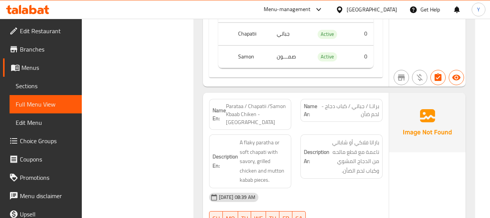
scroll to position [6024, 0]
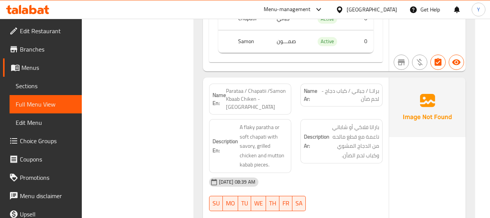
click at [351, 173] on div "31-08-2025 08:39 AM" at bounding box center [296, 182] width 183 height 18
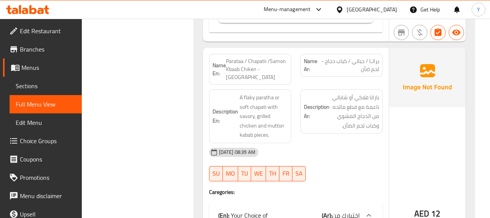
scroll to position [5993, 0]
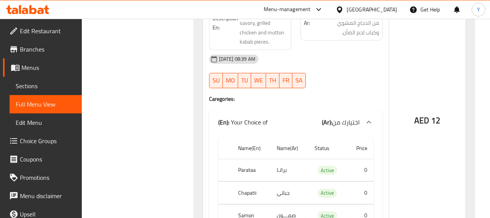
scroll to position [6146, 0]
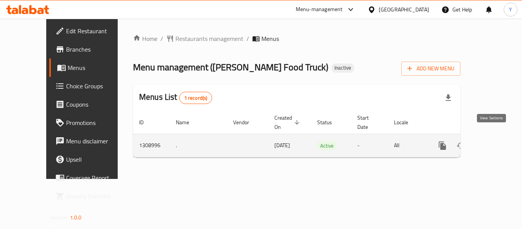
click at [493, 141] on icon "enhanced table" at bounding box center [497, 145] width 9 height 9
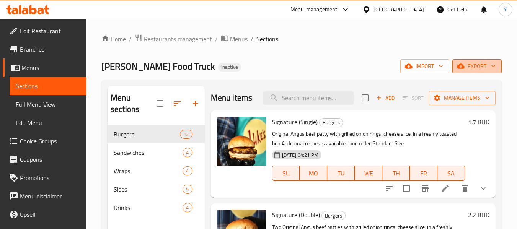
click at [477, 73] on button "export" at bounding box center [476, 66] width 49 height 14
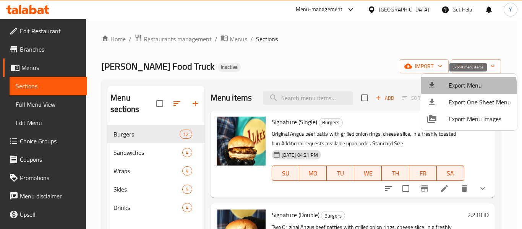
click at [462, 88] on span "Export Menu" at bounding box center [480, 85] width 62 height 9
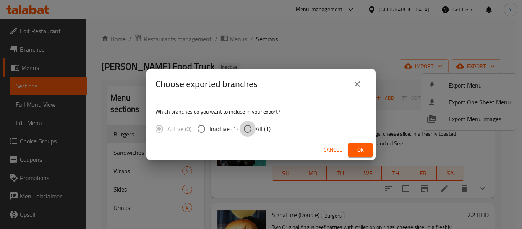
click at [247, 129] on input "All (1)" at bounding box center [248, 129] width 16 height 16
radio input "true"
click at [358, 147] on span "Ok" at bounding box center [361, 150] width 12 height 10
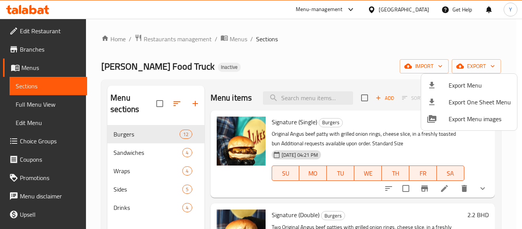
click at [365, 25] on div at bounding box center [261, 114] width 522 height 229
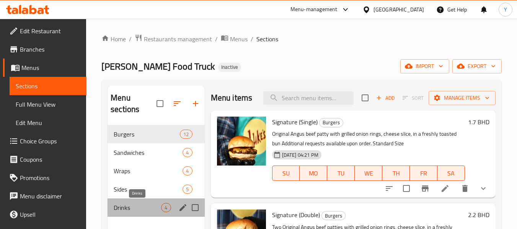
click at [130, 205] on span "Drinks" at bounding box center [137, 207] width 47 height 9
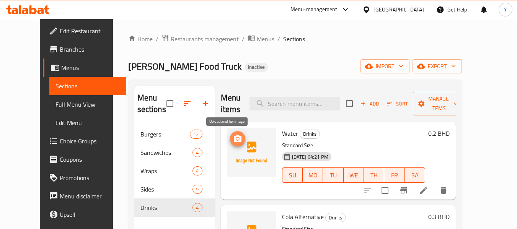
click at [234, 137] on icon "upload picture" at bounding box center [238, 138] width 8 height 7
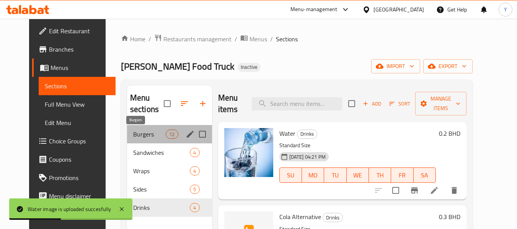
click at [144, 136] on span "Burgers" at bounding box center [149, 134] width 33 height 9
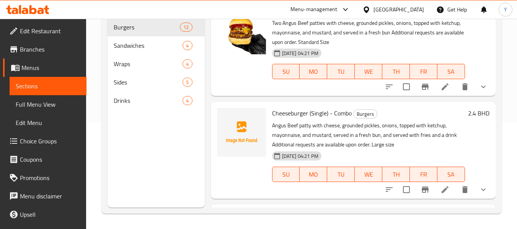
scroll to position [706, 0]
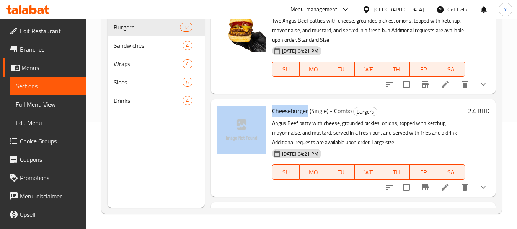
drag, startPoint x: 307, startPoint y: 123, endPoint x: 268, endPoint y: 121, distance: 39.4
click at [268, 121] on div "Cheeseburger (Single) - Combo Burgers Angus Beef patty with cheese, grounded pi…" at bounding box center [353, 147] width 278 height 91
copy div "Cheeseburger"
click at [223, 121] on icon "upload picture" at bounding box center [227, 116] width 9 height 9
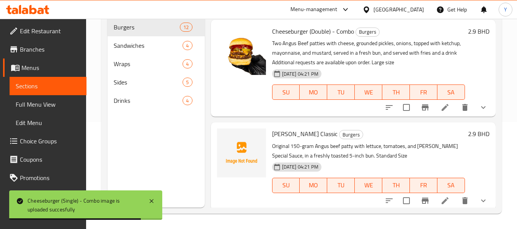
scroll to position [891, 0]
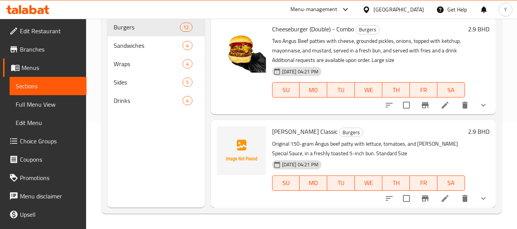
click at [438, 150] on div "[PERSON_NAME] Classic Burgers Original 150-gram Angus beef patty with lettuce, …" at bounding box center [368, 163] width 199 height 81
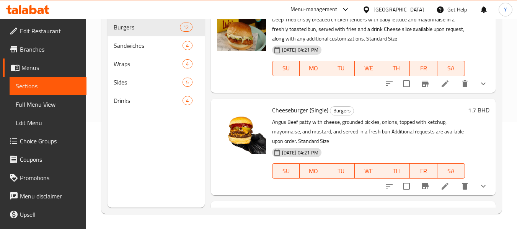
scroll to position [537, 0]
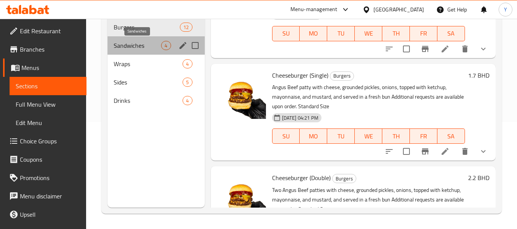
click at [138, 47] on span "Sandwiches" at bounding box center [137, 45] width 47 height 9
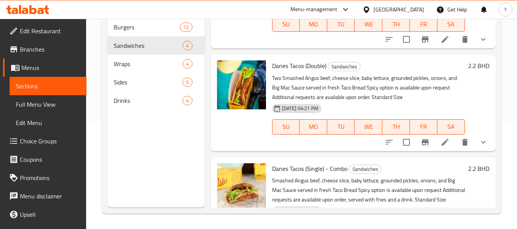
scroll to position [26, 0]
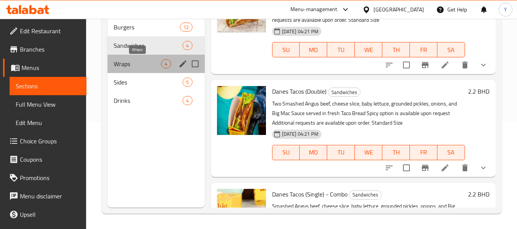
click at [127, 68] on span "Wraps" at bounding box center [137, 63] width 47 height 9
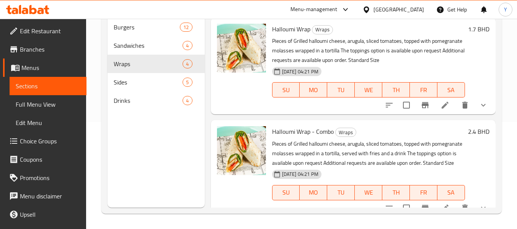
scroll to position [222, 0]
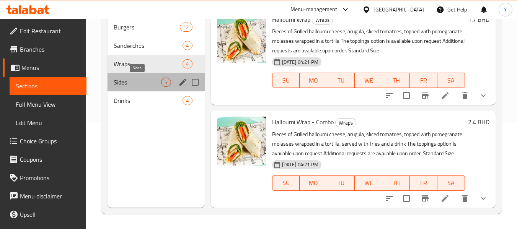
click at [120, 82] on span "Sides" at bounding box center [137, 82] width 47 height 9
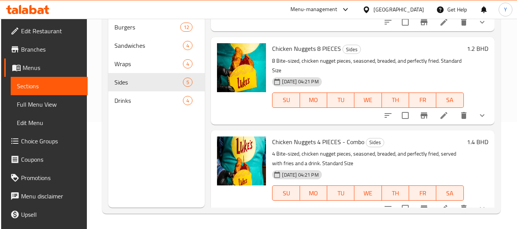
scroll to position [59, 0]
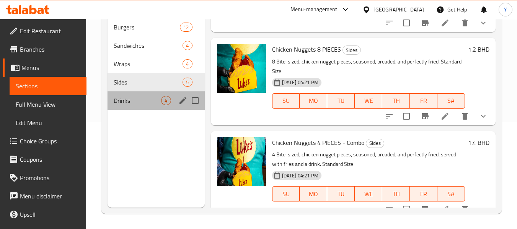
click at [142, 94] on div "Drinks 4" at bounding box center [155, 100] width 97 height 18
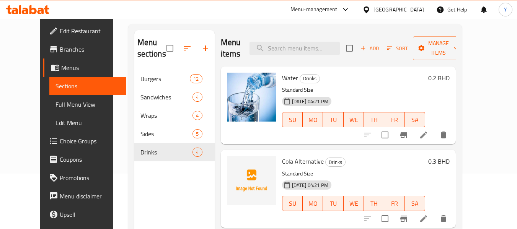
scroll to position [136, 0]
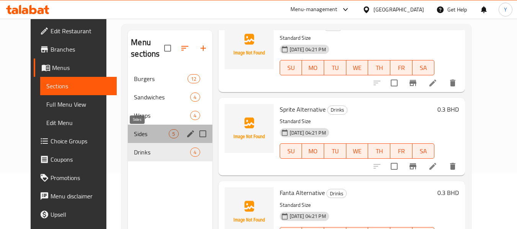
click at [134, 135] on span "Sides" at bounding box center [151, 133] width 35 height 9
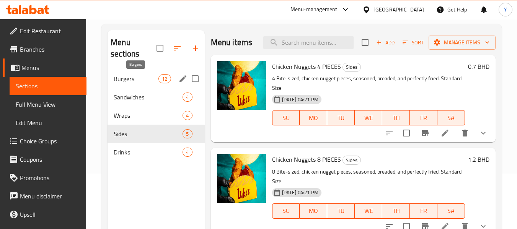
click at [127, 76] on span "Burgers" at bounding box center [136, 78] width 45 height 9
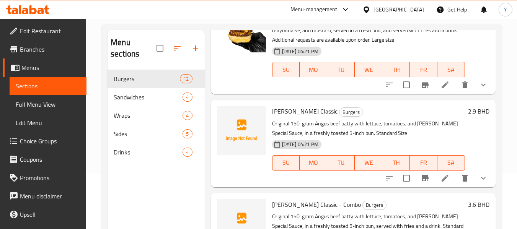
scroll to position [956, 0]
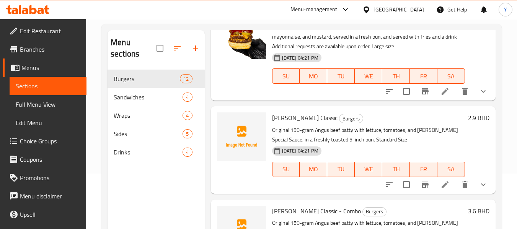
click at [299, 124] on span "[PERSON_NAME] Classic" at bounding box center [304, 117] width 65 height 11
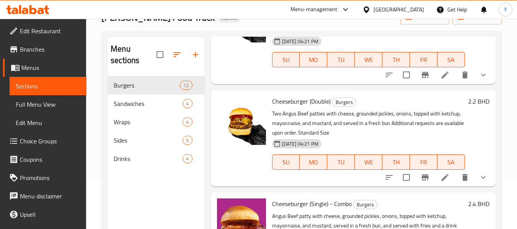
scroll to position [660, 0]
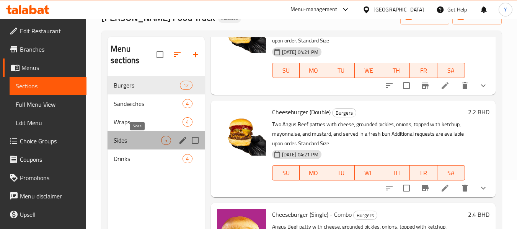
click at [137, 139] on span "Sides" at bounding box center [137, 140] width 47 height 9
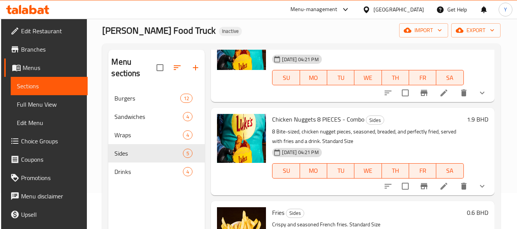
scroll to position [34, 0]
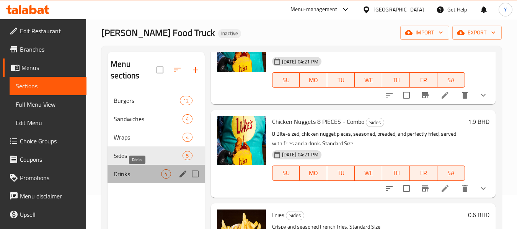
click at [140, 172] on span "Drinks" at bounding box center [137, 173] width 47 height 9
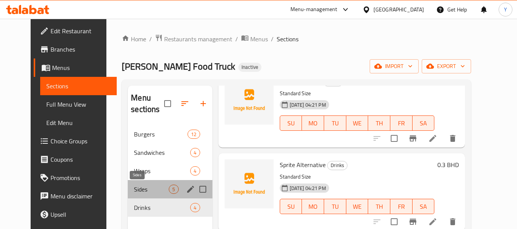
click at [134, 187] on span "Sides" at bounding box center [151, 189] width 35 height 9
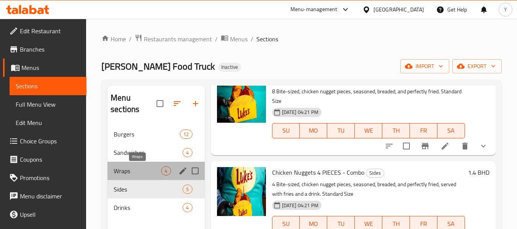
click at [124, 174] on span "Wraps" at bounding box center [137, 170] width 47 height 9
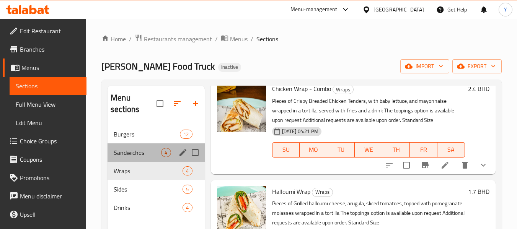
click at [143, 158] on div "Sandwiches 4" at bounding box center [155, 152] width 97 height 18
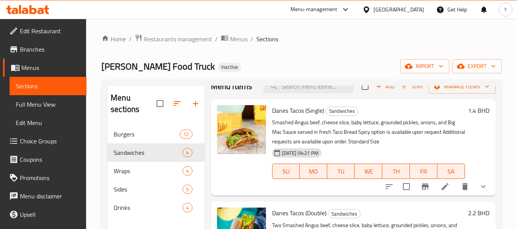
scroll to position [10, 0]
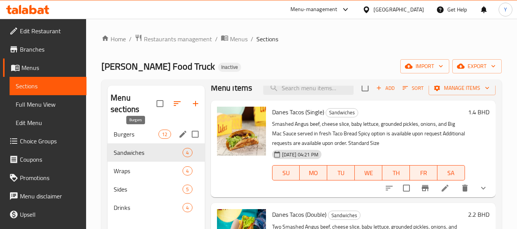
click at [119, 130] on span "Burgers" at bounding box center [136, 134] width 45 height 9
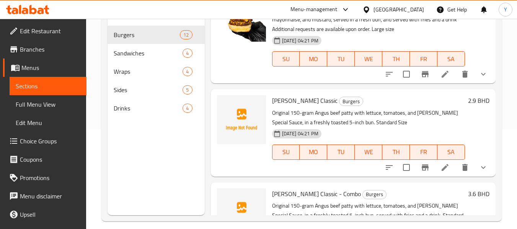
scroll to position [995, 0]
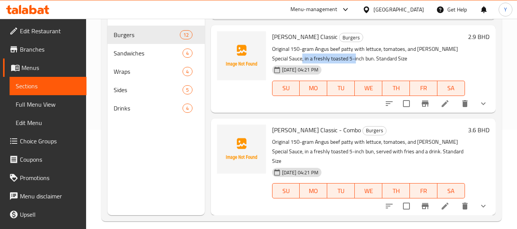
drag, startPoint x: 356, startPoint y: 69, endPoint x: 297, endPoint y: 70, distance: 58.5
click at [297, 63] on p "Original 150-gram Angus beef patty with lettuce, tomatoes, and [PERSON_NAME] Sp…" at bounding box center [368, 53] width 193 height 19
copy p "freshly toasted 5-inch bun"
click at [227, 45] on icon "upload picture" at bounding box center [228, 41] width 8 height 7
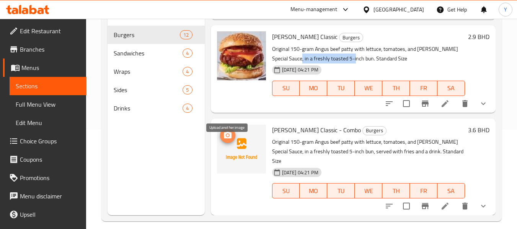
click at [229, 138] on icon "upload picture" at bounding box center [228, 135] width 8 height 7
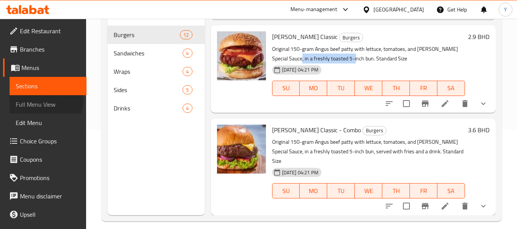
click at [40, 100] on span "Full Menu View" at bounding box center [48, 104] width 65 height 9
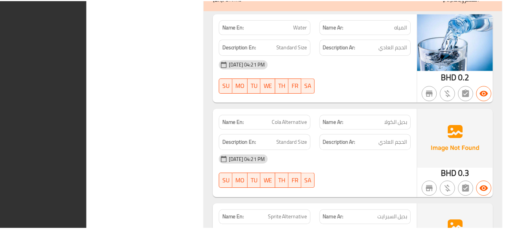
scroll to position [6083, 0]
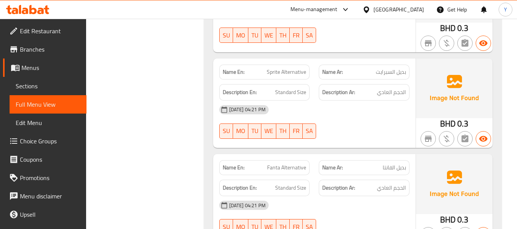
click at [408, 9] on div "[GEOGRAPHIC_DATA]" at bounding box center [398, 9] width 50 height 8
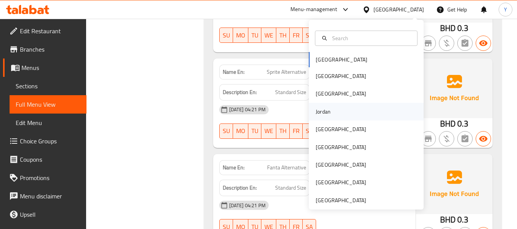
click at [339, 113] on div "Jordan" at bounding box center [366, 112] width 115 height 18
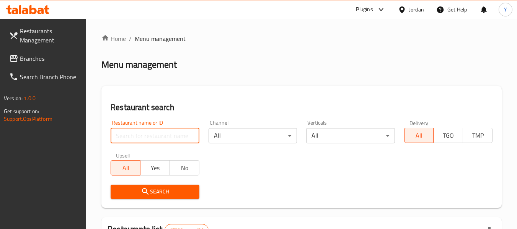
paste input "pitzano"
click at [172, 132] on input "pitzano" at bounding box center [155, 135] width 88 height 15
type input "pitzano"
click button "Search" at bounding box center [155, 192] width 88 height 14
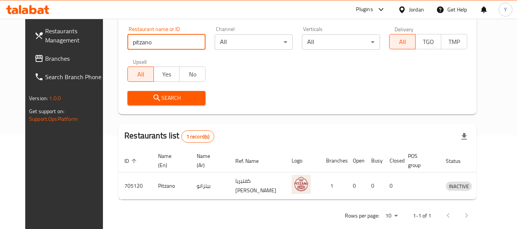
scroll to position [102, 0]
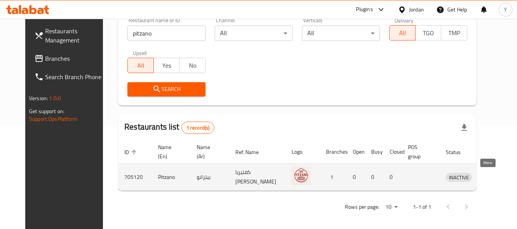
click at [487, 175] on icon "enhanced table" at bounding box center [491, 176] width 9 height 9
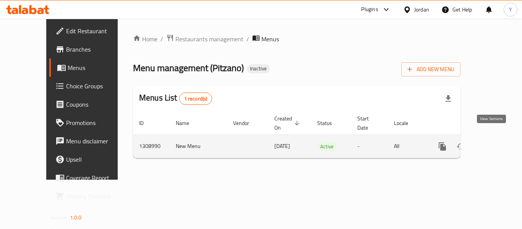
click at [493, 142] on icon "enhanced table" at bounding box center [497, 146] width 9 height 9
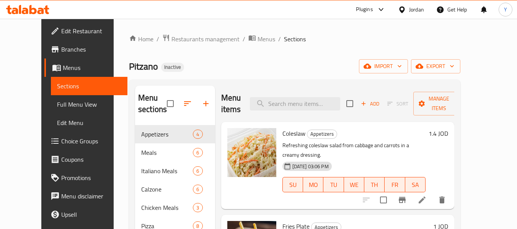
click at [327, 79] on div "Home / Restaurants management / Menus / Sections Pitzano Inactive import export…" at bounding box center [294, 177] width 331 height 287
click at [460, 72] on button "export" at bounding box center [435, 66] width 49 height 14
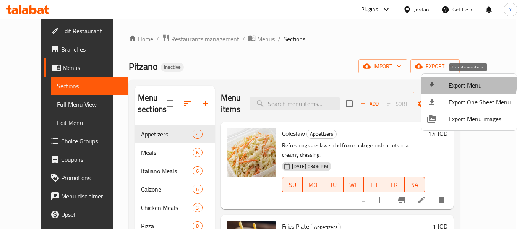
click at [461, 83] on span "Export Menu" at bounding box center [480, 85] width 62 height 9
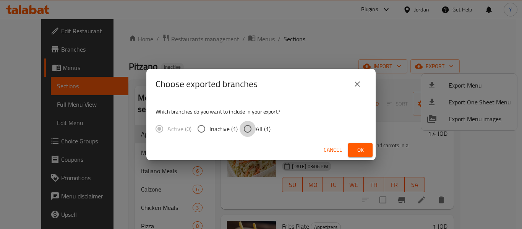
click at [245, 128] on input "All (1)" at bounding box center [248, 129] width 16 height 16
radio input "true"
click at [362, 145] on span "Ok" at bounding box center [361, 150] width 12 height 10
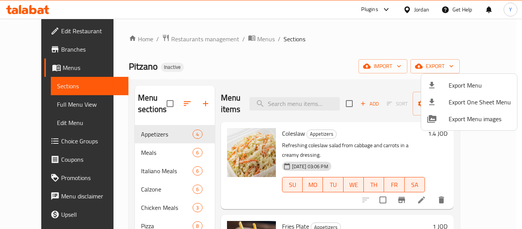
click at [37, 29] on div at bounding box center [261, 114] width 522 height 229
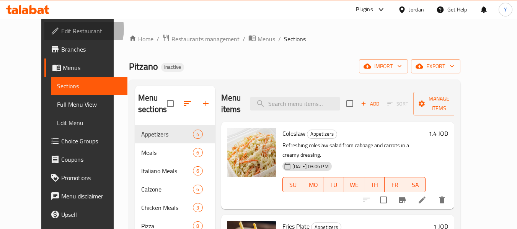
click at [61, 29] on span "Edit Restaurant" at bounding box center [91, 30] width 60 height 9
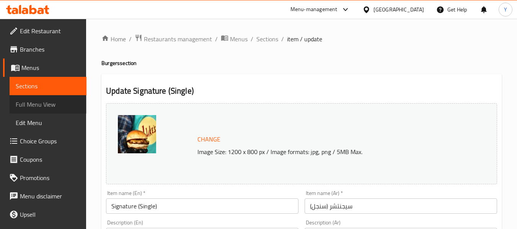
click at [63, 96] on link "Full Menu View" at bounding box center [48, 104] width 77 height 18
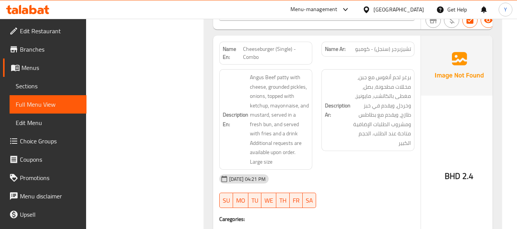
scroll to position [1850, 0]
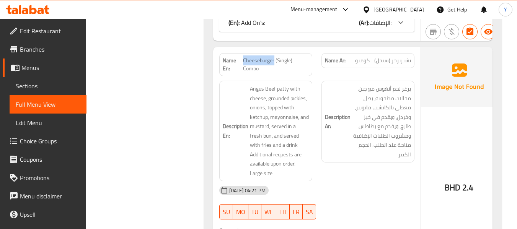
drag, startPoint x: 273, startPoint y: 107, endPoint x: 243, endPoint y: 105, distance: 29.9
click at [243, 73] on span "Cheeseburger (Single) - Combo" at bounding box center [275, 65] width 65 height 16
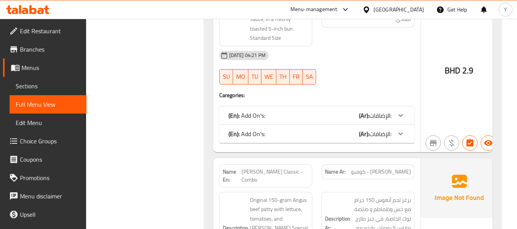
scroll to position [2312, 0]
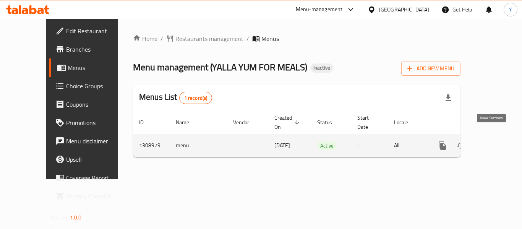
click at [493, 141] on icon "enhanced table" at bounding box center [497, 145] width 9 height 9
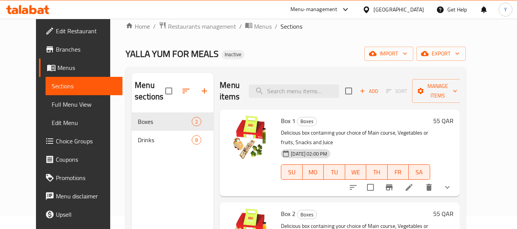
scroll to position [12, 0]
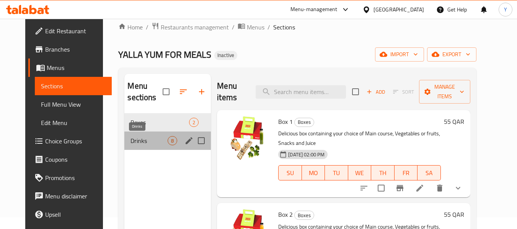
click at [130, 140] on span "Drinks" at bounding box center [148, 140] width 37 height 9
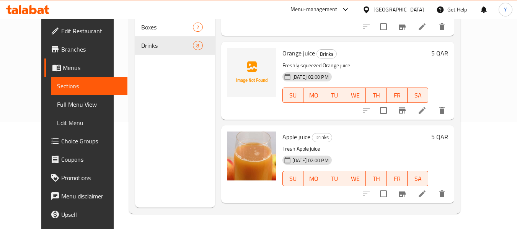
scroll to position [48, 0]
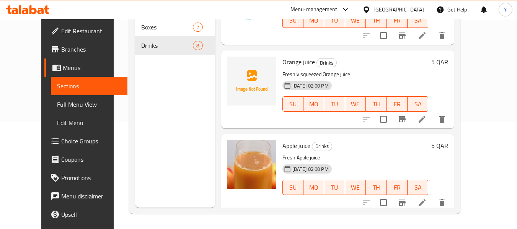
click at [57, 107] on span "Full Menu View" at bounding box center [89, 104] width 65 height 9
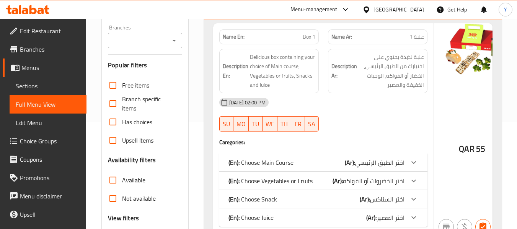
click at [367, 168] on span "اختر الطبق الرئيسي" at bounding box center [379, 162] width 49 height 11
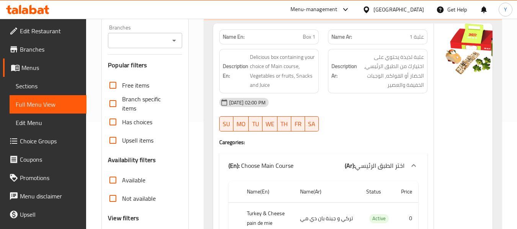
click at [380, 106] on div "[DATE] 02:00 PM" at bounding box center [323, 102] width 217 height 18
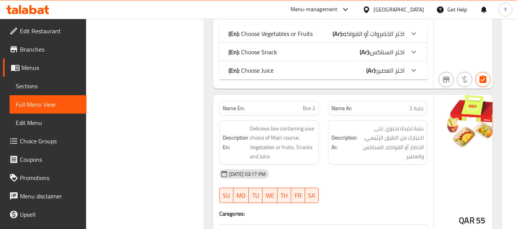
scroll to position [719, 0]
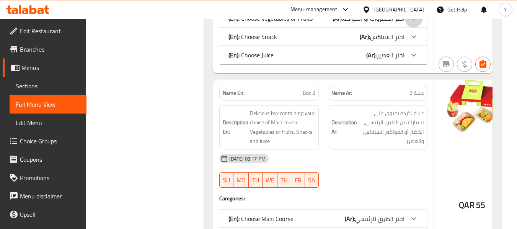
click at [409, 23] on icon at bounding box center [413, 18] width 9 height 9
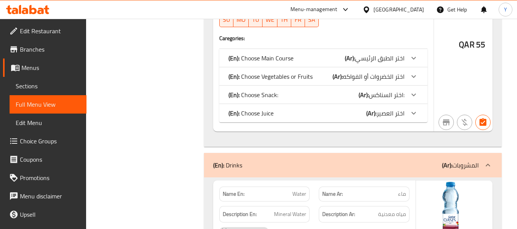
scroll to position [1178, 0]
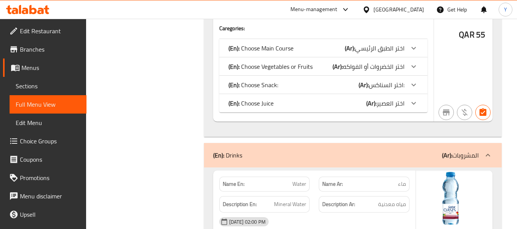
click at [378, 91] on span "اختر السناكس:" at bounding box center [387, 84] width 36 height 11
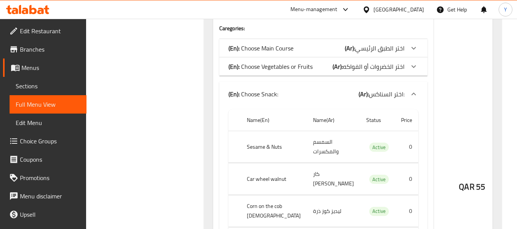
click at [463, 145] on div "QAR 55" at bounding box center [472, 167] width 76 height 517
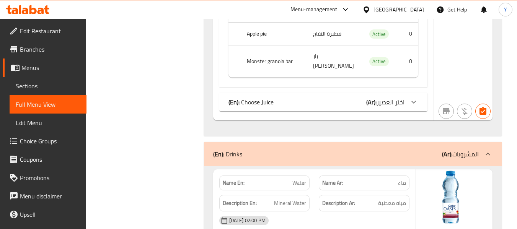
scroll to position [1484, 0]
click at [66, 83] on span "Sections" at bounding box center [48, 85] width 65 height 9
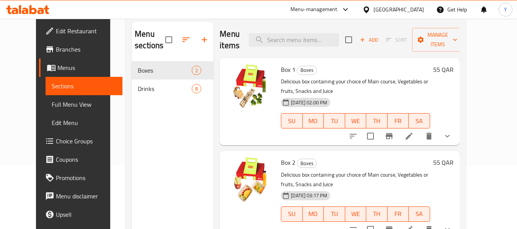
scroll to position [62, 0]
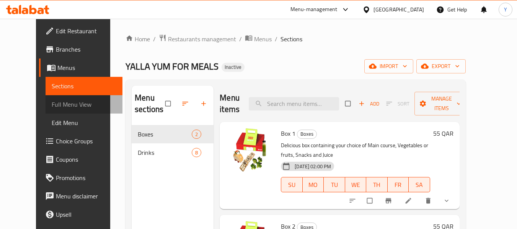
click at [60, 104] on span "Full Menu View" at bounding box center [84, 104] width 65 height 9
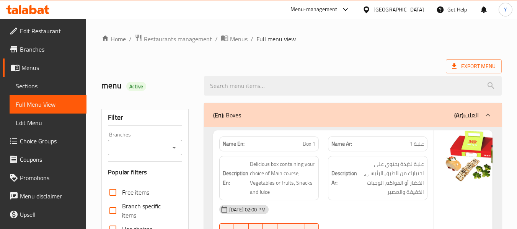
click at [331, 173] on h6 "Description Ar: علبة لذيذة يحتوي على اختيارك من الطبق الرئيسي، الخضار أو الفواك…" at bounding box center [377, 177] width 93 height 37
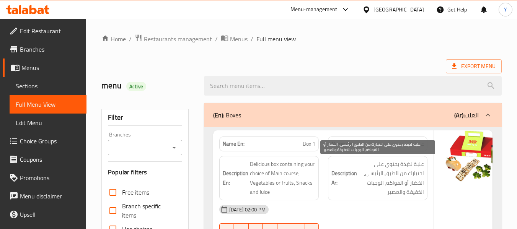
click at [364, 169] on span "علبة لذيذة يحتوي على اختيارك من الطبق الرئيسي، الخضار أو الفواكه، الوجبات الخفي…" at bounding box center [390, 177] width 65 height 37
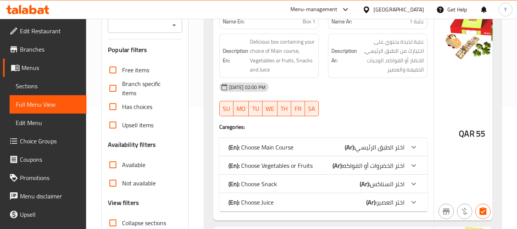
scroll to position [138, 0]
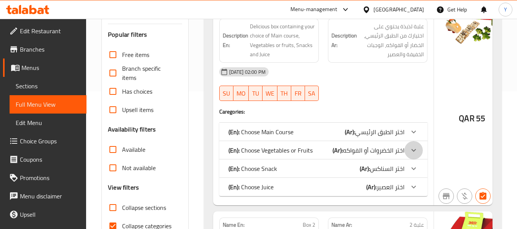
click at [404, 159] on div at bounding box center [413, 150] width 18 height 18
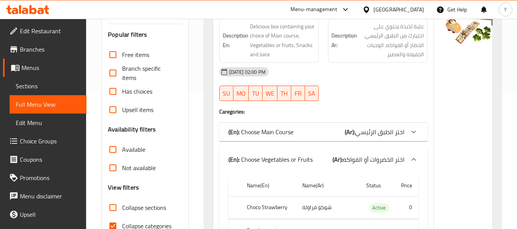
click at [384, 81] on div "[DATE] 02:00 PM" at bounding box center [323, 72] width 217 height 18
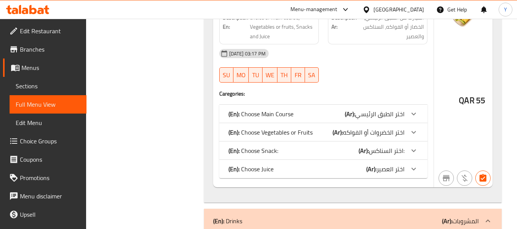
scroll to position [704, 0]
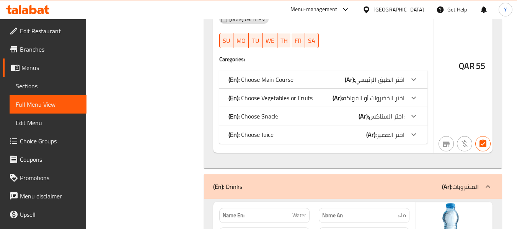
click at [332, 121] on div "(En): Choose Snack: (Ar): اختر السناكس:" at bounding box center [316, 116] width 176 height 9
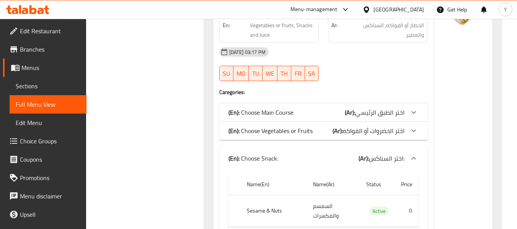
scroll to position [667, 0]
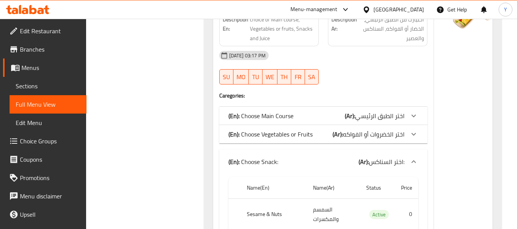
click at [369, 140] on span "اختر الخضروات أو الفواكه" at bounding box center [374, 134] width 62 height 11
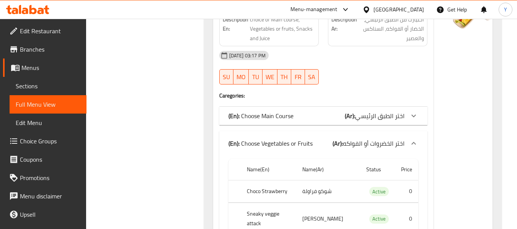
click at [383, 122] on span "اختر الطبق الرئيسي" at bounding box center [379, 115] width 49 height 11
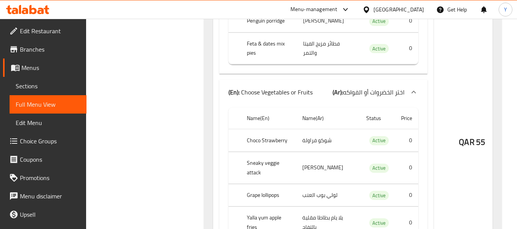
scroll to position [1110, 0]
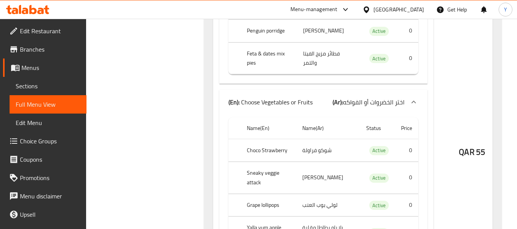
click at [434, 69] on div "QAR 55" at bounding box center [472, 132] width 76 height 1197
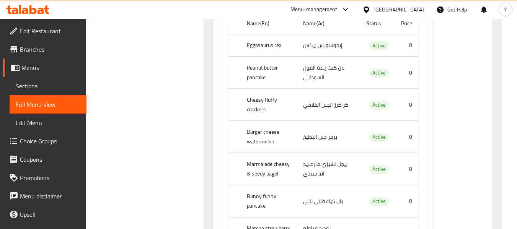
scroll to position [789, 0]
click at [272, 57] on th "Eggosaurus rex" at bounding box center [269, 45] width 56 height 23
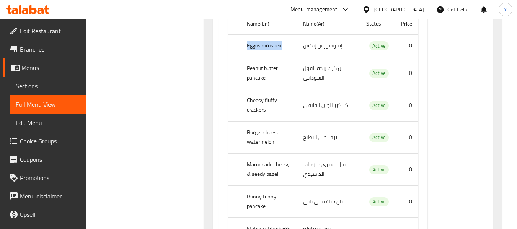
click at [272, 57] on th "Eggosaurus rex" at bounding box center [269, 45] width 56 height 23
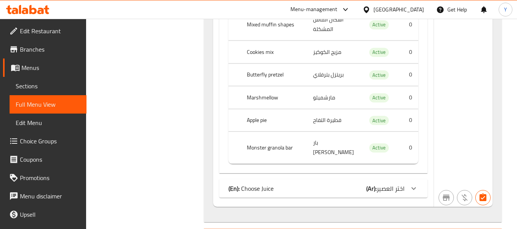
scroll to position [1729, 0]
